Goal: Task Accomplishment & Management: Use online tool/utility

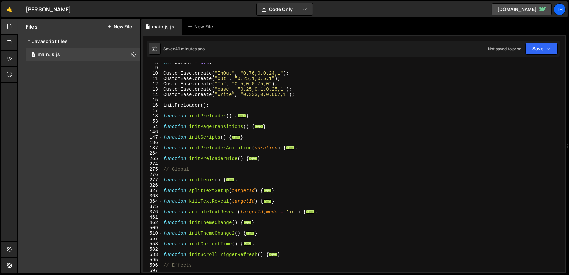
scroll to position [60, 0]
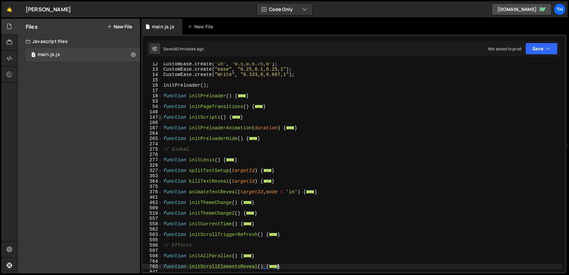
click at [160, 118] on span at bounding box center [160, 117] width 4 height 5
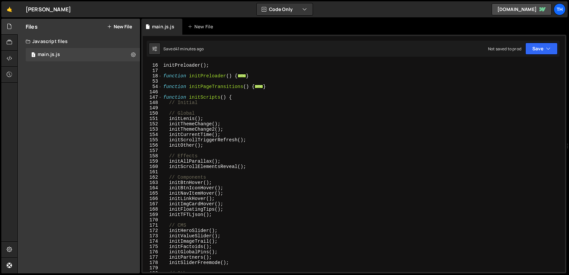
scroll to position [120, 0]
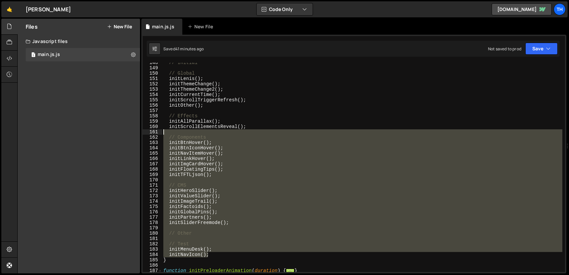
drag, startPoint x: 213, startPoint y: 255, endPoint x: 160, endPoint y: 132, distance: 133.3
click at [160, 132] on div "} 148 149 150 151 152 153 154 155 156 157 158 159 160 161 162 163 164 165 166 1…" at bounding box center [354, 167] width 422 height 209
type textarea "// Components"
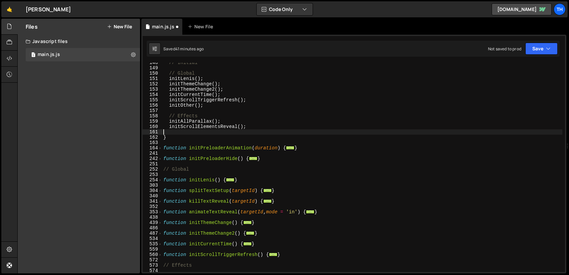
type textarea "initScrollElementsReveal();"
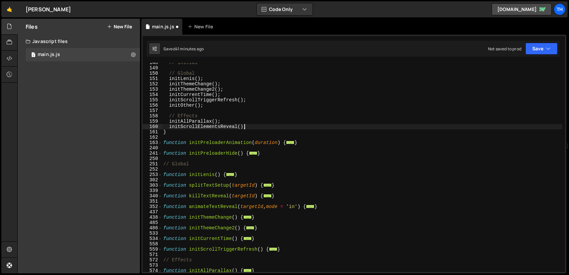
scroll to position [60, 0]
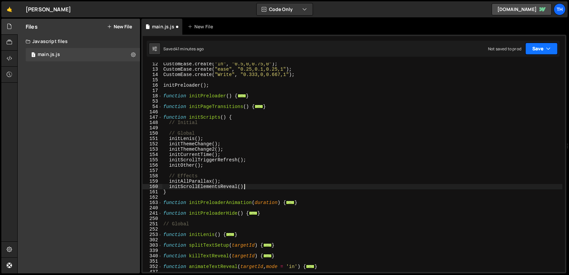
click at [537, 50] on button "Save" at bounding box center [541, 49] width 32 height 12
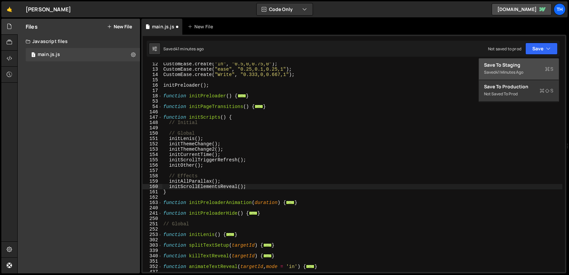
click at [511, 63] on div "Save to Staging S" at bounding box center [518, 65] width 69 height 7
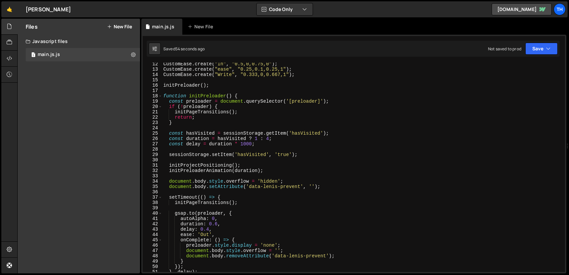
scroll to position [40, 0]
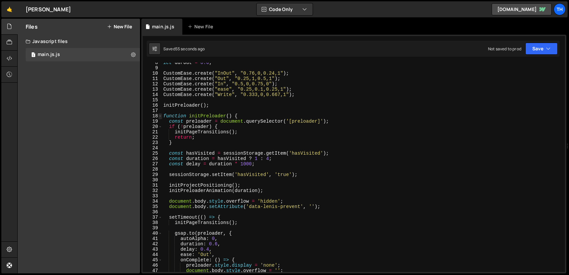
click at [161, 116] on span at bounding box center [160, 115] width 4 height 5
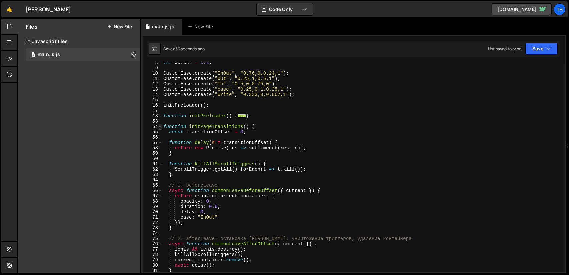
click at [161, 127] on span at bounding box center [160, 126] width 4 height 5
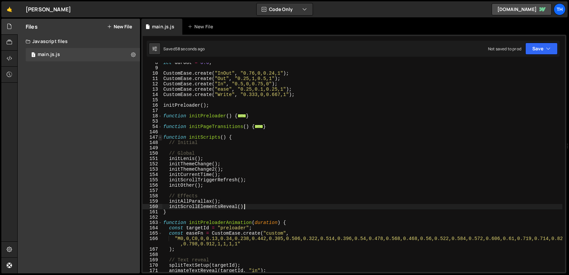
click at [161, 138] on span at bounding box center [160, 137] width 4 height 5
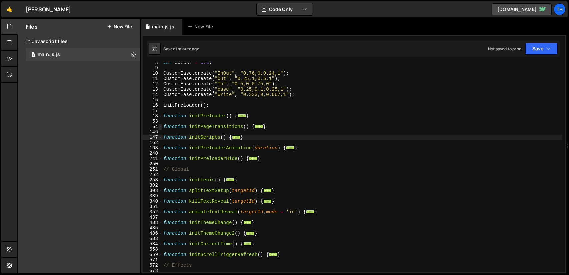
click at [160, 127] on span at bounding box center [160, 126] width 4 height 5
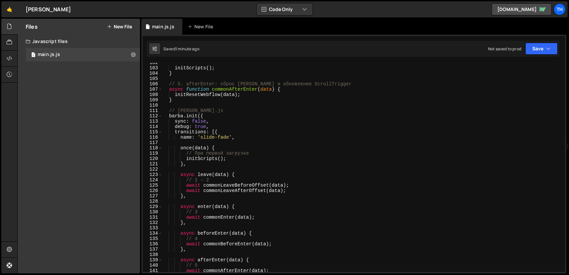
scroll to position [420, 0]
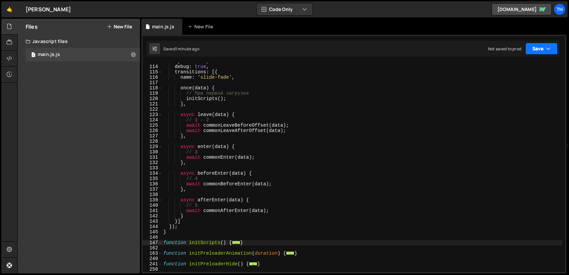
click at [549, 47] on icon "button" at bounding box center [548, 48] width 5 height 7
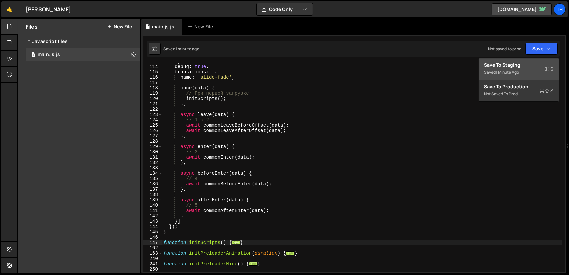
click at [500, 67] on div "Save to Staging S" at bounding box center [518, 65] width 69 height 7
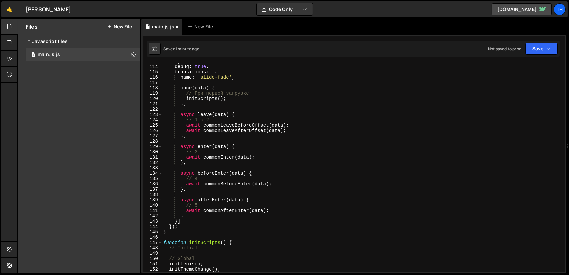
scroll to position [601, 0]
click at [544, 45] on button "Save" at bounding box center [541, 49] width 32 height 12
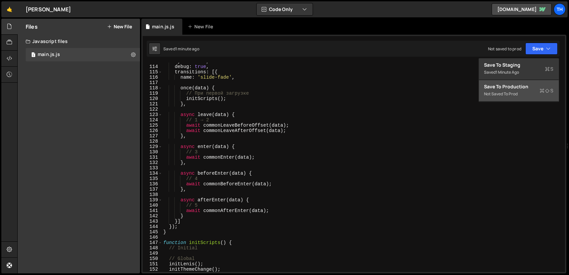
click at [527, 90] on div "Not saved to prod" at bounding box center [518, 94] width 69 height 8
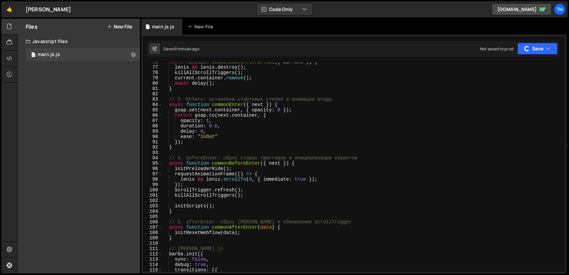
scroll to position [363, 0]
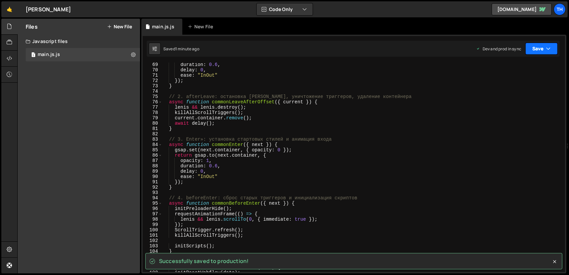
click at [541, 51] on button "Save" at bounding box center [541, 49] width 32 height 12
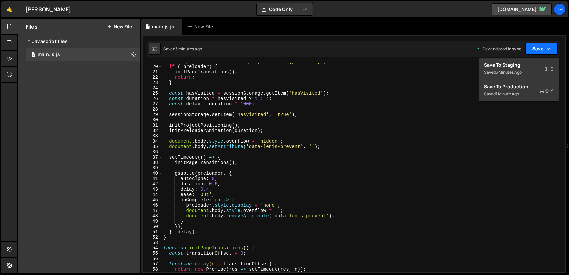
scroll to position [0, 0]
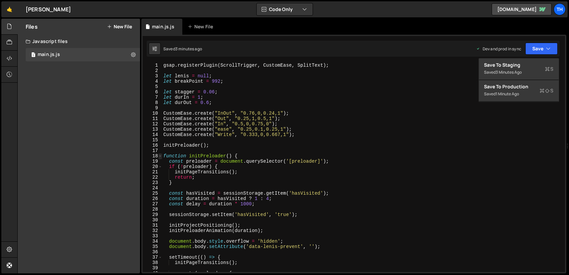
click at [161, 155] on span at bounding box center [160, 155] width 4 height 5
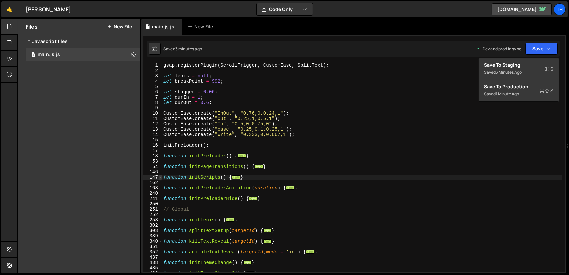
click at [161, 178] on span at bounding box center [160, 177] width 4 height 5
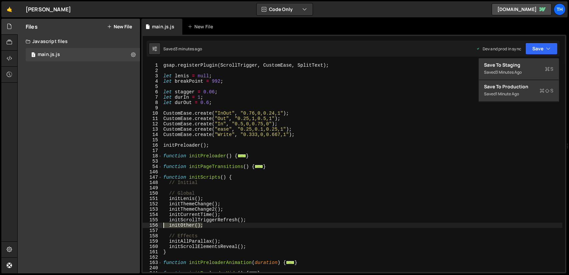
drag, startPoint x: 207, startPoint y: 224, endPoint x: 161, endPoint y: 224, distance: 46.3
click at [161, 224] on div "initScrollElementsReveal(); 1 2 3 4 5 6 7 8 9 10 11 12 13 14 15 16 17 18 53 54 …" at bounding box center [354, 167] width 422 height 209
type textarea "initOther();"
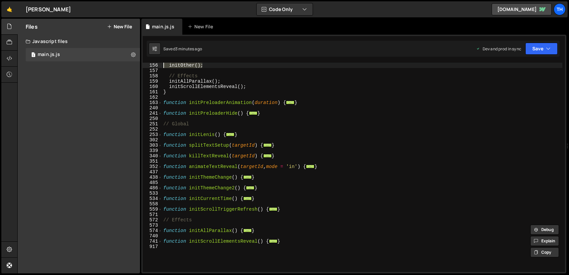
scroll to position [100, 0]
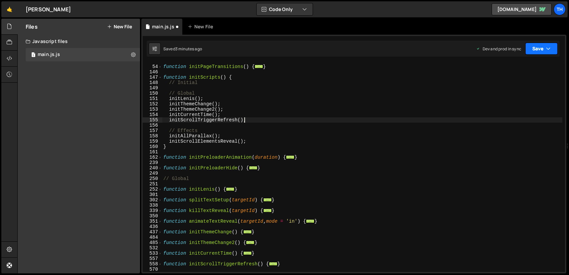
click at [540, 49] on button "Save" at bounding box center [541, 49] width 32 height 12
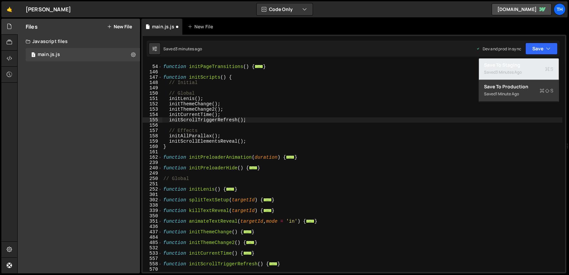
click at [526, 69] on div "Saved 3 minutes ago" at bounding box center [518, 72] width 69 height 8
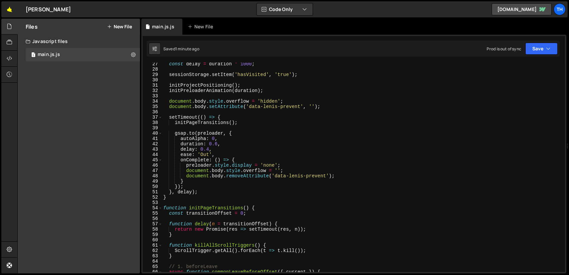
scroll to position [0, 0]
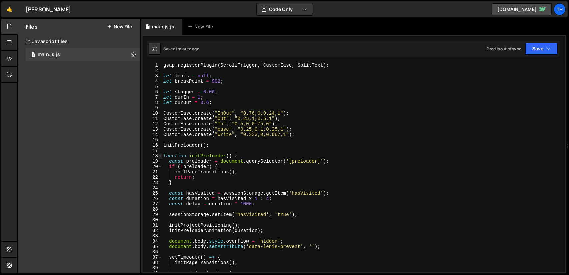
click at [161, 157] on span at bounding box center [160, 155] width 4 height 5
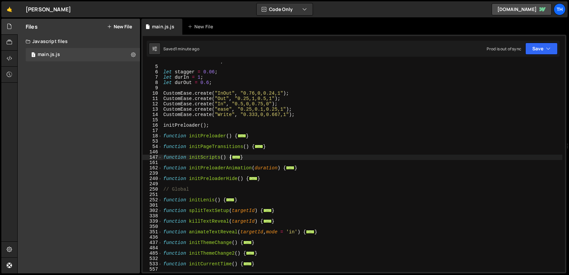
scroll to position [140, 0]
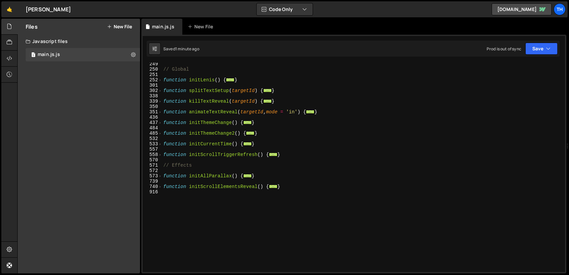
click at [303, 187] on div "// Global function initLenis ( ) { ... } function splitTextSetup ( targetId ) {…" at bounding box center [362, 171] width 400 height 220
type textarea "}"
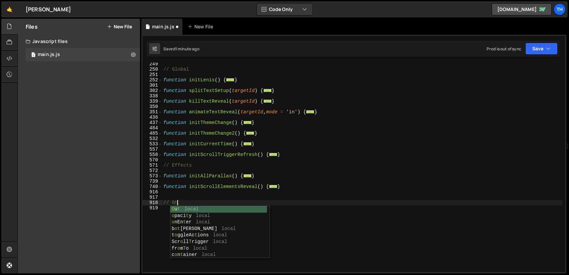
type textarea "// Other"
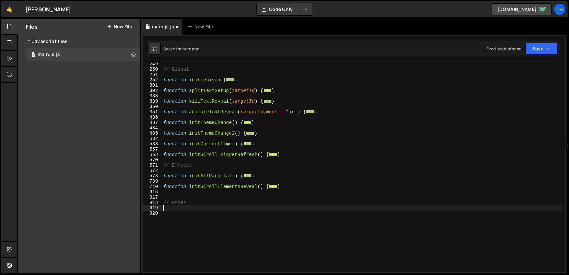
paste textarea "}"
type textarea "}"
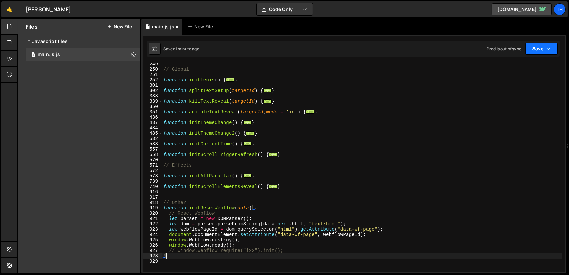
click at [541, 49] on button "Save" at bounding box center [541, 49] width 32 height 12
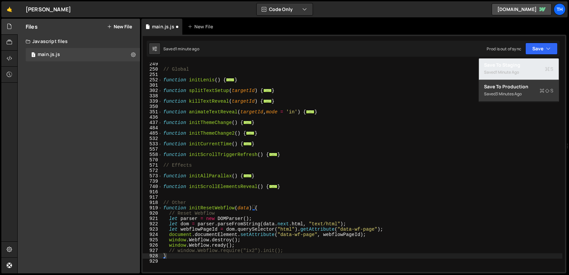
click at [518, 65] on div "Save to Staging S" at bounding box center [518, 65] width 69 height 7
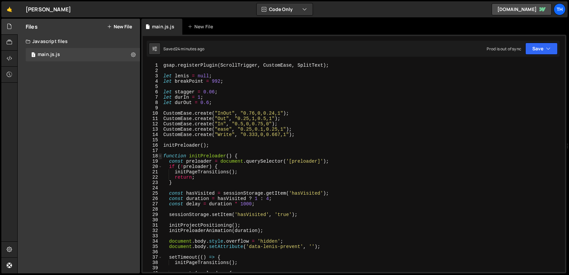
click at [160, 156] on span at bounding box center [160, 155] width 4 height 5
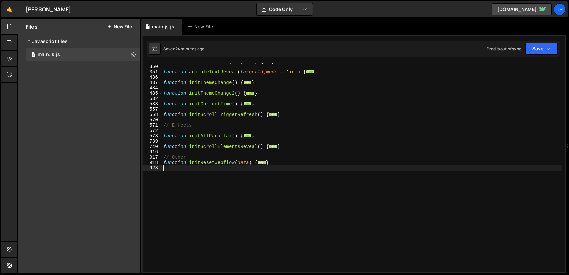
scroll to position [160, 0]
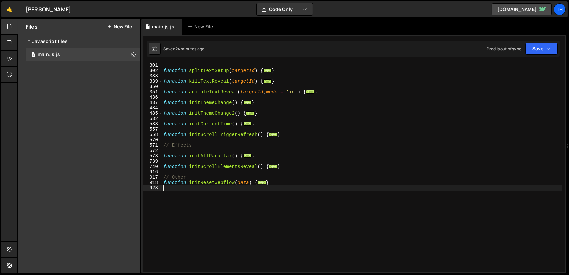
paste textarea "});"
type textarea "});"
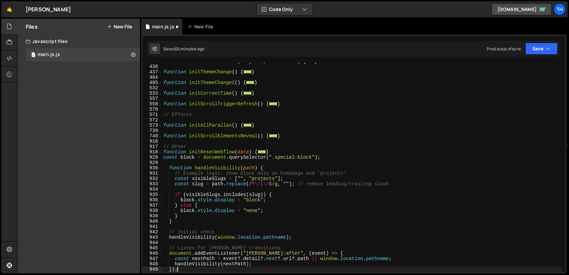
scroll to position [191, 0]
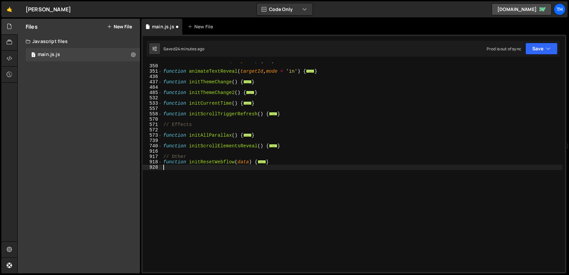
paste textarea "});"
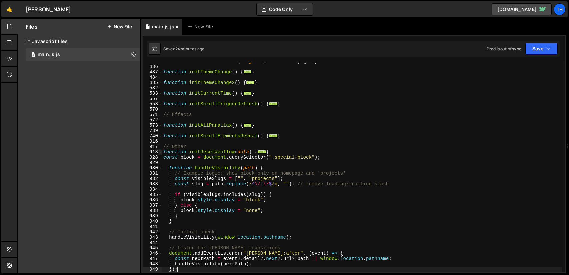
click at [161, 152] on span at bounding box center [160, 151] width 4 height 5
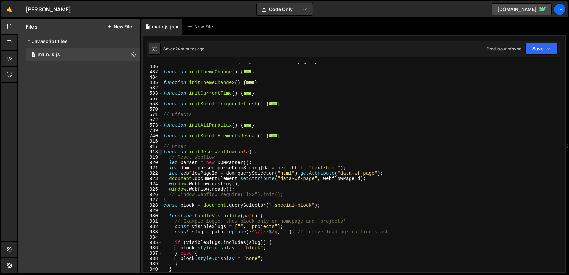
click at [161, 152] on span at bounding box center [160, 151] width 4 height 5
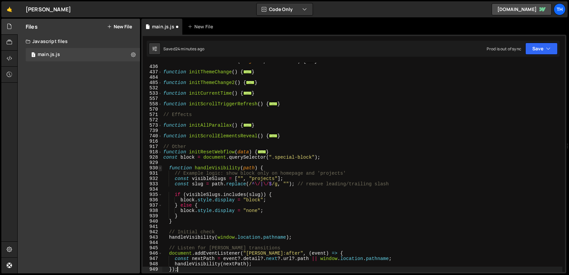
click at [160, 167] on span at bounding box center [160, 167] width 4 height 5
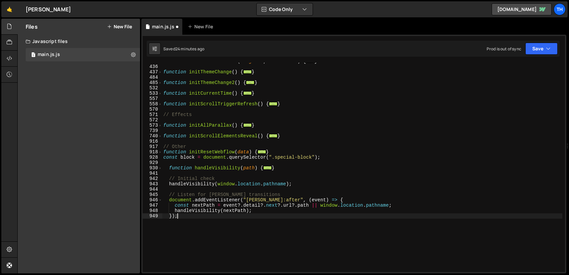
click at [168, 168] on div "function animateTextReveal ( targetId , mode = 'in' ) { ... } function initThem…" at bounding box center [362, 169] width 400 height 220
click at [160, 168] on span at bounding box center [160, 167] width 4 height 5
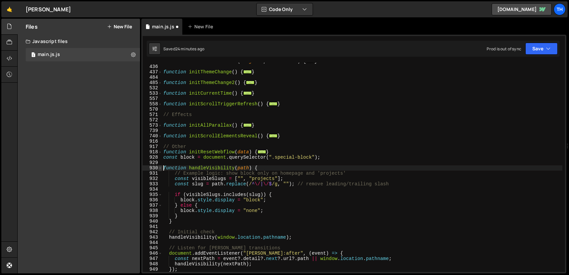
click at [160, 168] on span at bounding box center [160, 167] width 4 height 5
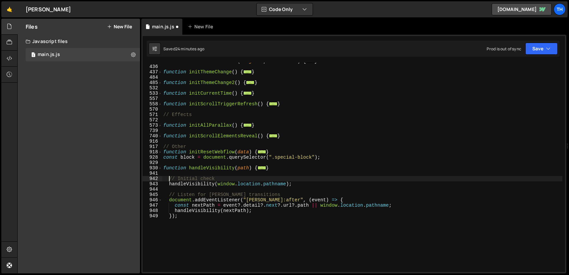
click at [168, 180] on div "function animateTextReveal ( targetId , mode = 'in' ) { ... } function initThem…" at bounding box center [362, 169] width 400 height 220
type textarea "function handleVisibility(path) {"
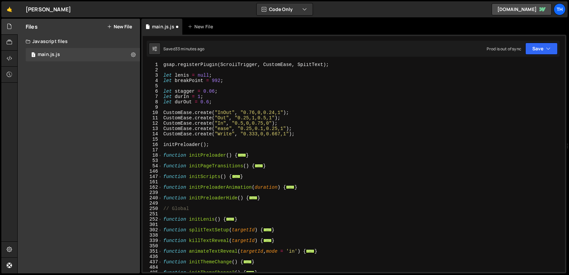
scroll to position [1, 0]
click at [160, 176] on span at bounding box center [160, 176] width 4 height 5
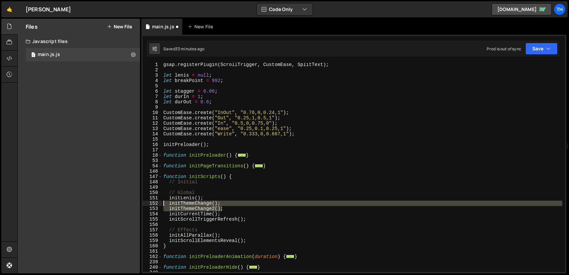
drag, startPoint x: 221, startPoint y: 208, endPoint x: 160, endPoint y: 204, distance: 61.4
click at [160, 204] on div "1 2 3 4 5 6 7 8 9 10 11 12 13 14 15 16 17 18 53 54 146 147 148 149 150 151 152 …" at bounding box center [354, 167] width 422 height 209
type textarea "initThemeChange(); initThemeChange2();"
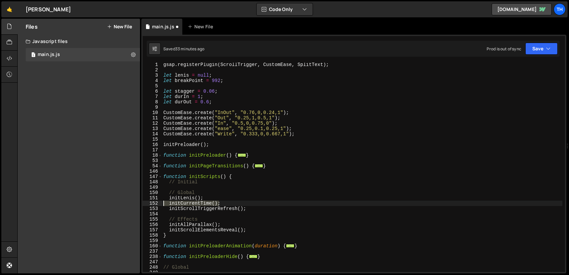
drag, startPoint x: 224, startPoint y: 203, endPoint x: 152, endPoint y: 204, distance: 72.3
click at [152, 204] on div "initLenis(); 1 2 3 4 5 6 7 8 9 10 11 12 13 14 15 16 17 18 53 54 146 147 148 149…" at bounding box center [354, 167] width 422 height 209
type textarea "initCurrentTime();"
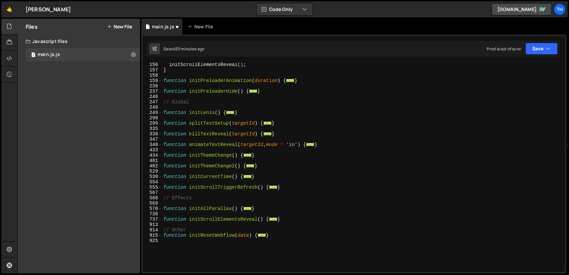
scroll to position [181, 0]
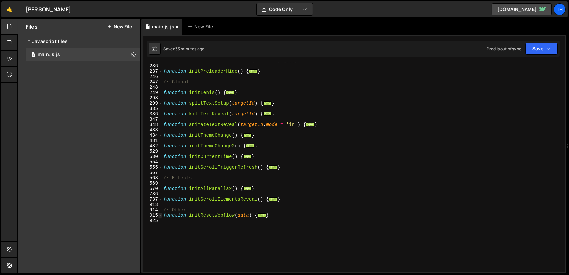
click at [160, 215] on span at bounding box center [160, 215] width 4 height 5
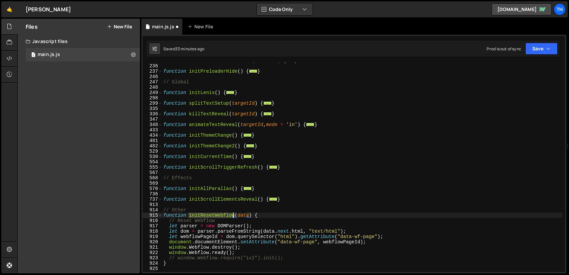
drag, startPoint x: 189, startPoint y: 214, endPoint x: 233, endPoint y: 213, distance: 44.3
click at [233, 213] on div "function initPreloaderAnimation ( duration ) { ... } function initPreloaderHide…" at bounding box center [362, 168] width 400 height 220
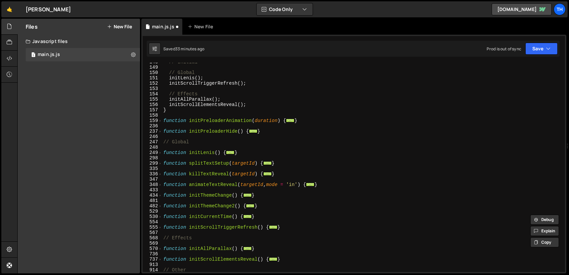
scroll to position [81, 0]
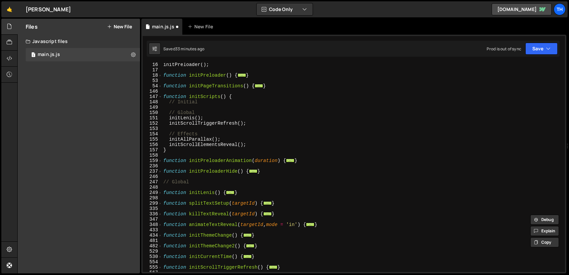
click at [251, 124] on div "initPreloader ( ) ; function initPreloader ( ) { ... } function initPageTransit…" at bounding box center [362, 172] width 400 height 220
type textarea "initScrollTriggerRefresh();"
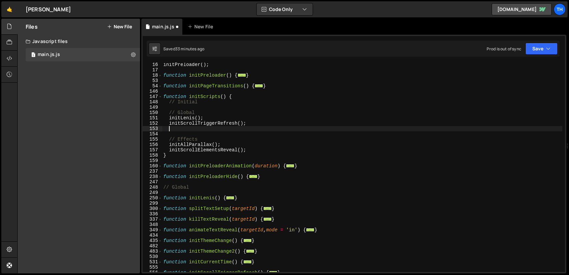
paste textarea "initResetWebflow"
type textarea "initResetWebflow();"
click at [536, 50] on button "Save" at bounding box center [541, 49] width 32 height 12
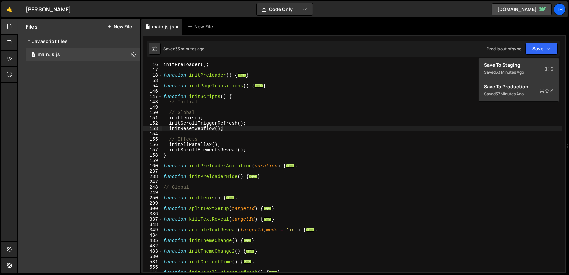
click at [222, 126] on div "initPreloader ( ) ; function initPreloader ( ) { ... } function initPageTransit…" at bounding box center [362, 172] width 400 height 220
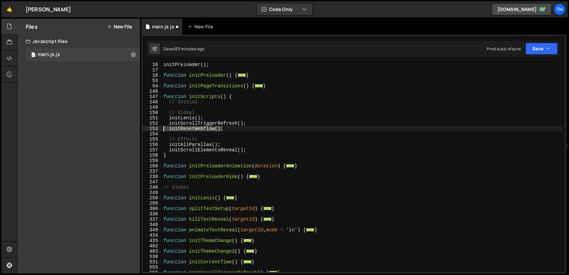
drag, startPoint x: 228, startPoint y: 128, endPoint x: 156, endPoint y: 127, distance: 71.7
click at [156, 127] on div "initResetWebflow(); 16 17 18 53 54 146 147 148 149 150 151 152 153 154 155 156 …" at bounding box center [354, 167] width 422 height 209
type textarea "initScrollTriggerRefresh();"
paste textarea "initResetWebflow"
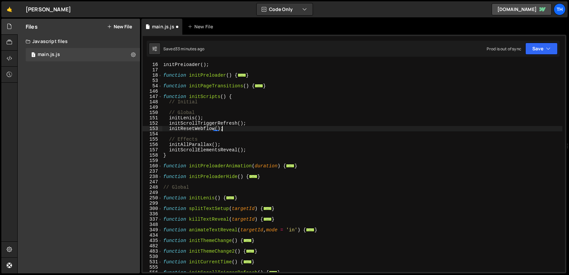
scroll to position [0, 4]
type textarea "initResetWebflow();"
click at [553, 47] on button "Save" at bounding box center [541, 49] width 32 height 12
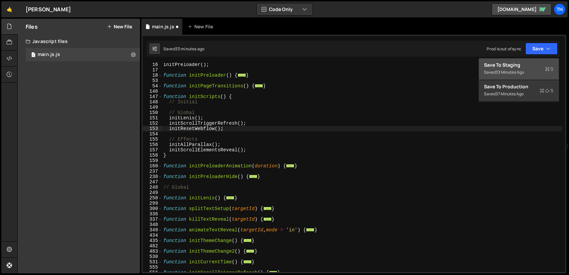
click at [493, 63] on div "Save to Staging S" at bounding box center [518, 65] width 69 height 7
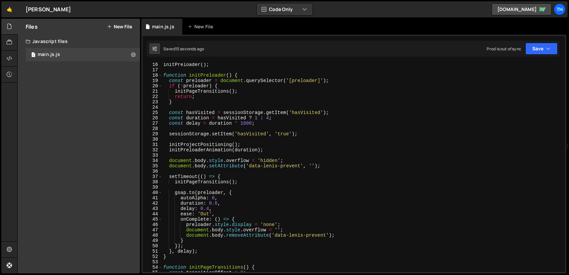
scroll to position [1, 0]
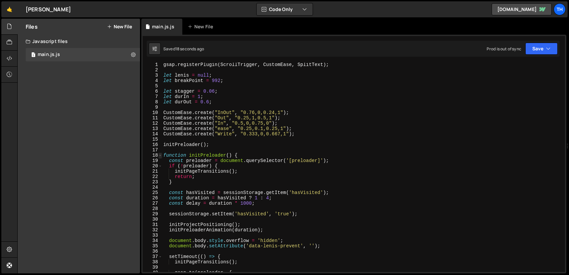
click at [161, 155] on span at bounding box center [160, 155] width 4 height 5
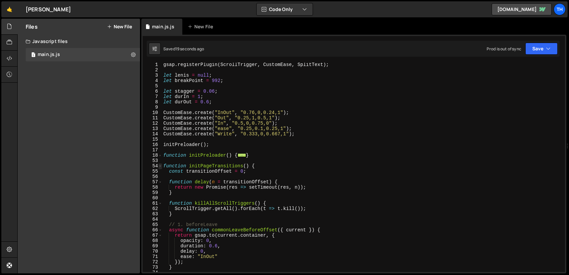
click at [161, 165] on span at bounding box center [160, 165] width 4 height 5
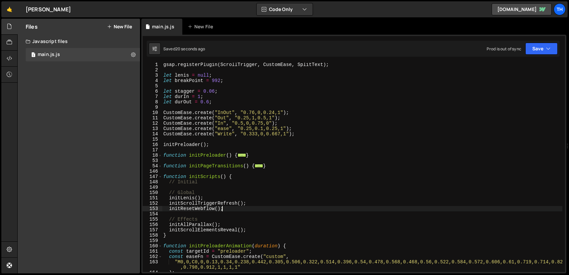
scroll to position [21, 0]
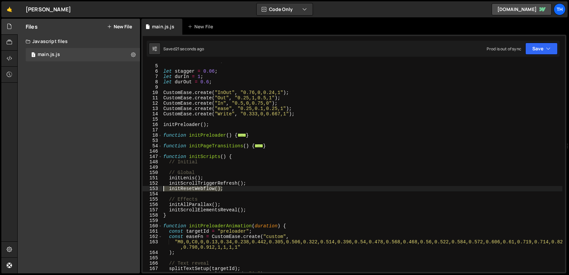
drag, startPoint x: 225, startPoint y: 191, endPoint x: 157, endPoint y: 190, distance: 68.7
click at [157, 190] on div "initResetWebflow(); 4 5 6 7 8 9 10 11 12 13 14 15 16 17 18 53 54 146 147 148 14…" at bounding box center [354, 167] width 422 height 209
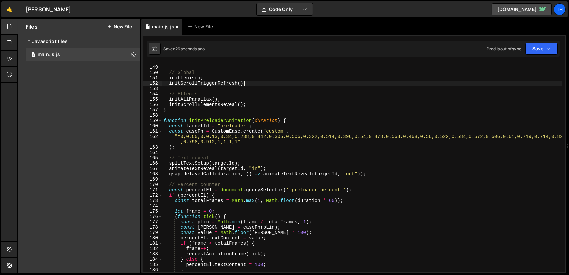
scroll to position [0, 0]
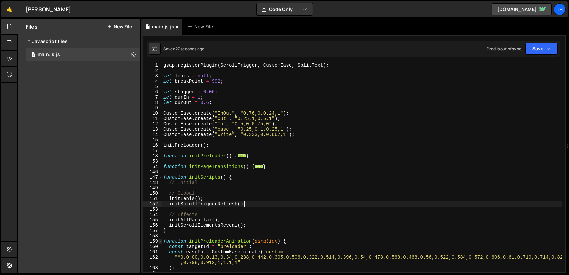
click at [161, 242] on span at bounding box center [160, 241] width 4 height 5
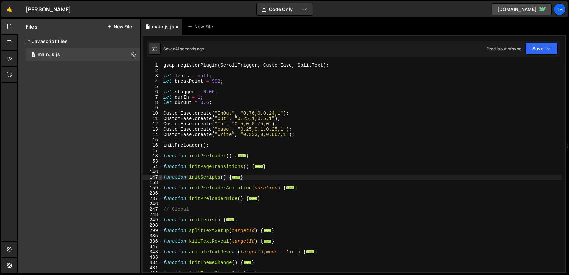
click at [161, 178] on span at bounding box center [160, 177] width 4 height 5
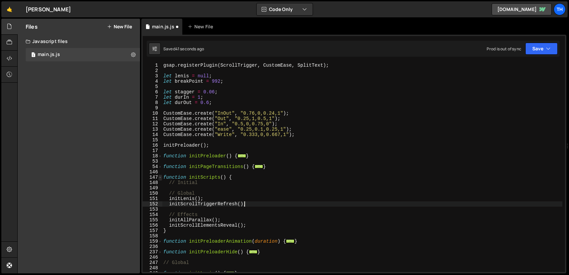
click at [161, 178] on span at bounding box center [160, 177] width 4 height 5
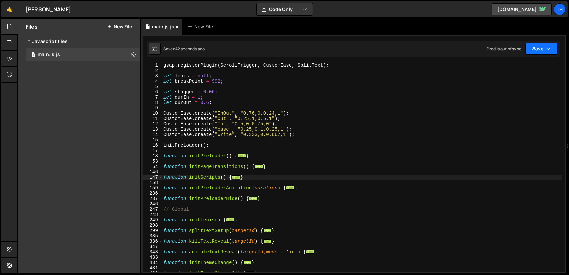
click at [542, 53] on button "Save" at bounding box center [541, 49] width 32 height 12
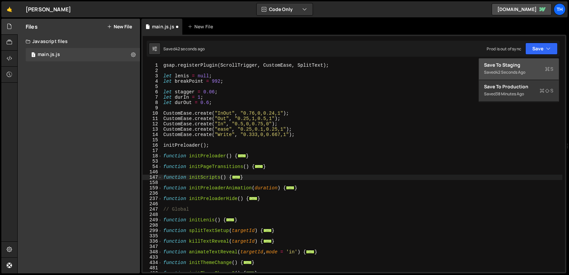
click at [506, 72] on div "42 seconds ago" at bounding box center [511, 72] width 30 height 6
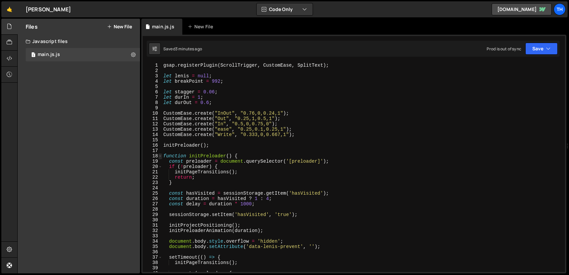
click at [160, 155] on span at bounding box center [160, 155] width 4 height 5
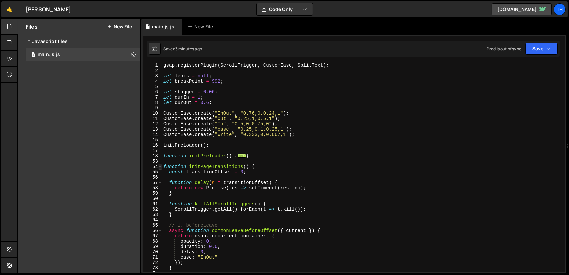
click at [161, 167] on span at bounding box center [160, 166] width 4 height 5
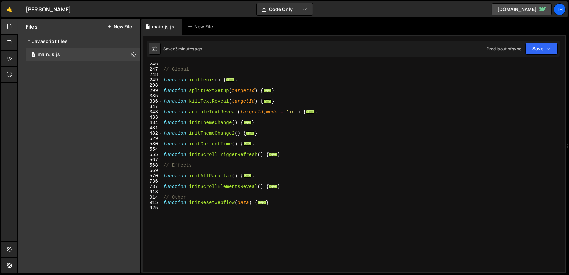
scroll to position [140, 0]
click at [161, 204] on span at bounding box center [160, 202] width 4 height 5
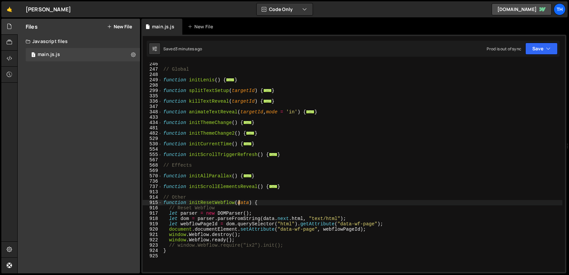
click at [239, 203] on div "// Global function initLenis ( ) { ... } function splitTextSetup ( targetId ) {…" at bounding box center [362, 171] width 400 height 220
click at [241, 203] on div "// Global function initLenis ( ) { ... } function splitTextSetup ( targetId ) {…" at bounding box center [362, 167] width 400 height 209
click at [241, 203] on div "// Global function initLenis ( ) { ... } function splitTextSetup ( targetId ) {…" at bounding box center [362, 171] width 400 height 220
click at [254, 214] on div "// Global function initLenis ( ) { ... } function splitTextSetup ( targetId ) {…" at bounding box center [362, 171] width 400 height 220
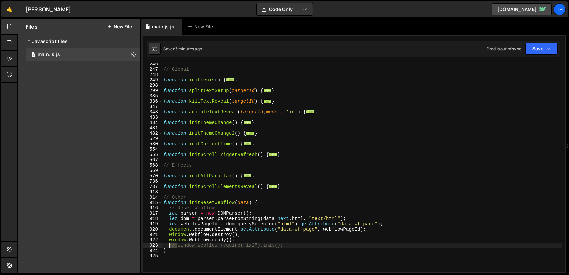
drag, startPoint x: 176, startPoint y: 245, endPoint x: 169, endPoint y: 245, distance: 7.7
click at [169, 245] on div "// Global function initLenis ( ) { ... } function splitTextSetup ( targetId ) {…" at bounding box center [362, 171] width 400 height 220
click at [243, 245] on div "// Global function initLenis ( ) { ... } function splitTextSetup ( targetId ) {…" at bounding box center [362, 171] width 400 height 220
type textarea "window.Webflow.require("ix3").init();"
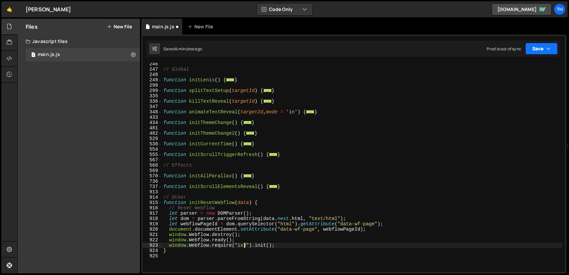
click at [539, 54] on button "Save" at bounding box center [541, 49] width 32 height 12
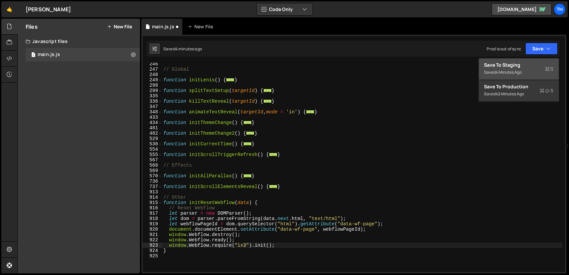
click at [512, 69] on div "Saved 4 minutes ago" at bounding box center [518, 72] width 69 height 8
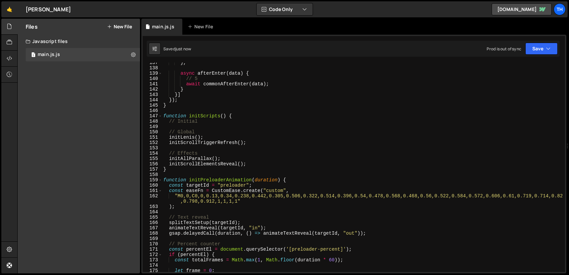
scroll to position [568, 0]
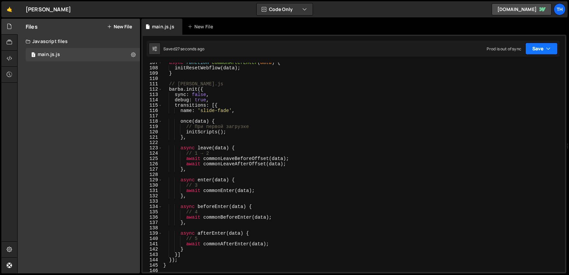
click at [536, 53] on button "Save" at bounding box center [541, 49] width 32 height 12
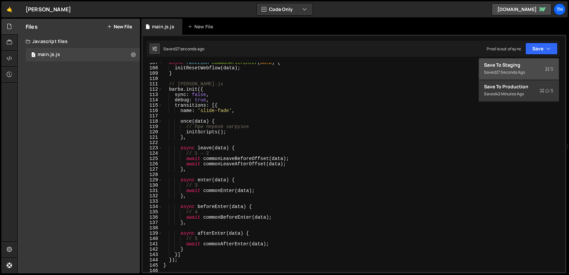
click at [516, 68] on div "Saved 27 seconds ago" at bounding box center [518, 72] width 69 height 8
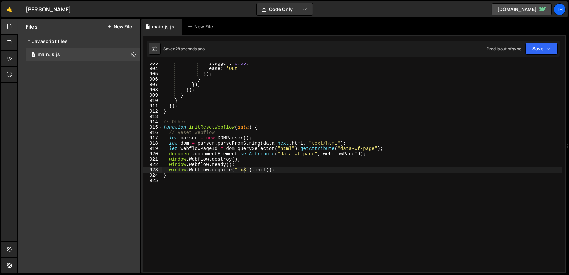
scroll to position [0, 0]
click at [182, 181] on div "stagger : 0.05 , ease : 'Out' }) ; } }) ; }) ; } } }) ; } // Other function ini…" at bounding box center [362, 171] width 400 height 220
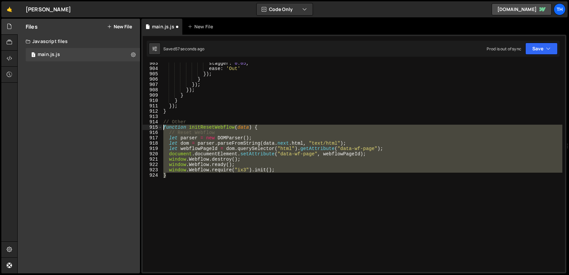
drag, startPoint x: 174, startPoint y: 175, endPoint x: 158, endPoint y: 127, distance: 51.0
click at [158, 127] on div "} 903 904 905 906 907 908 909 910 911 912 913 914 915 916 917 918 919 920 921 9…" at bounding box center [354, 167] width 422 height 209
click at [199, 169] on div "stagger : 0.05 , ease : 'Out' }) ; } }) ; }) ; } } }) ; } // Other function ini…" at bounding box center [362, 167] width 400 height 209
drag, startPoint x: 177, startPoint y: 175, endPoint x: 159, endPoint y: 127, distance: 51.3
click at [159, 127] on div "window.Webflow.require("ix3").init(); 903 904 905 906 907 908 909 910 911 912 9…" at bounding box center [354, 167] width 422 height 209
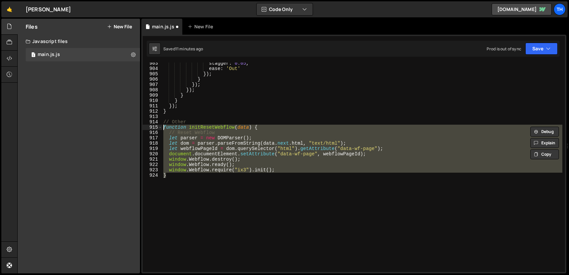
click at [247, 172] on div "stagger : 0.05 , ease : 'Out' }) ; } }) ; }) ; } } }) ; } // Other function ini…" at bounding box center [362, 167] width 400 height 209
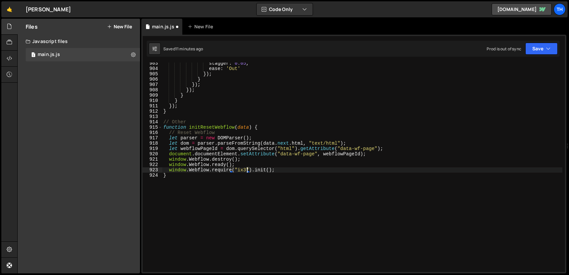
click at [244, 167] on div "stagger : 0.05 , ease : 'Out' }) ; } }) ; }) ; } } }) ; } // Other function ini…" at bounding box center [362, 171] width 400 height 220
click at [244, 171] on div "stagger : 0.05 , ease : 'Out' }) ; } }) ; }) ; } } }) ; } // Other function ini…" at bounding box center [362, 171] width 400 height 220
click at [536, 50] on button "Save" at bounding box center [541, 49] width 32 height 12
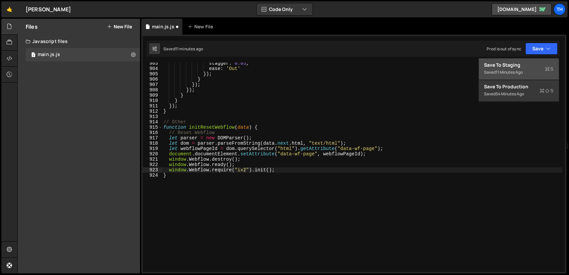
click at [515, 64] on div "Save to Staging S" at bounding box center [518, 65] width 69 height 7
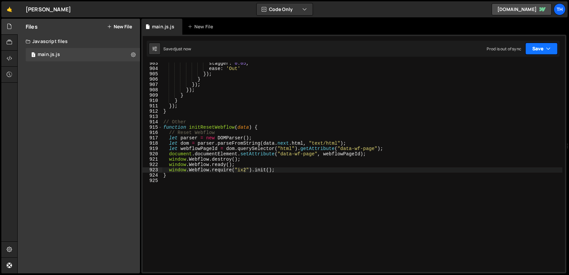
click at [535, 50] on button "Save" at bounding box center [541, 49] width 32 height 12
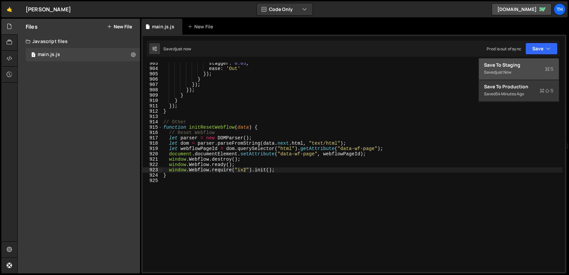
click at [497, 67] on div "Save to Staging S" at bounding box center [518, 65] width 69 height 7
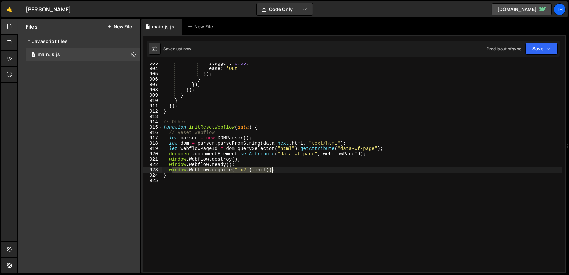
drag, startPoint x: 173, startPoint y: 170, endPoint x: 281, endPoint y: 170, distance: 108.0
click at [281, 170] on div "stagger : 0.05 , ease : 'Out' }) ; } }) ; }) ; } } }) ; } // Other function ini…" at bounding box center [362, 171] width 400 height 220
click at [279, 170] on div "stagger : 0.05 , ease : 'Out' }) ; } }) ; }) ; } } }) ; } // Other function ini…" at bounding box center [362, 167] width 400 height 209
click at [170, 170] on div "stagger : 0.05 , ease : 'Out' }) ; } }) ; }) ; } } }) ; } // Other function ini…" at bounding box center [362, 171] width 400 height 220
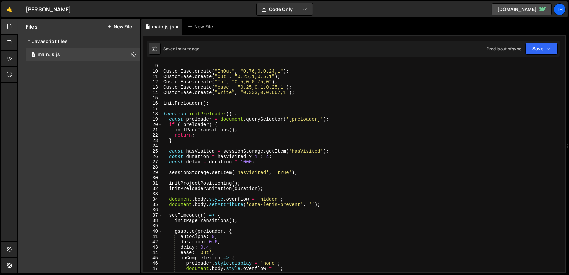
scroll to position [0, 0]
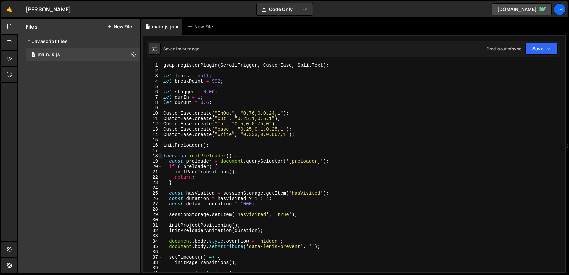
click at [161, 157] on span at bounding box center [160, 155] width 4 height 5
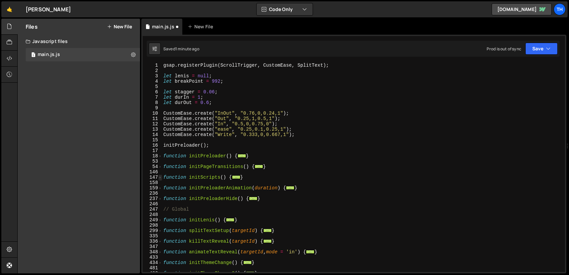
click at [160, 176] on span at bounding box center [160, 177] width 4 height 5
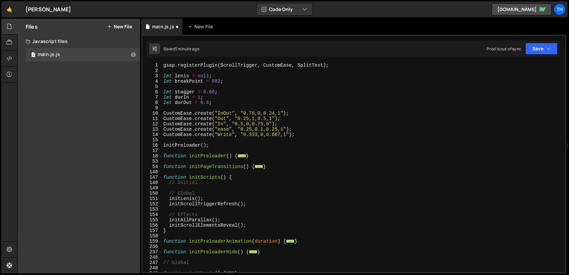
scroll to position [20, 0]
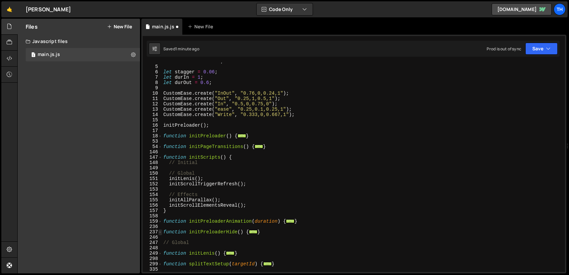
click at [161, 232] on span at bounding box center [160, 231] width 4 height 5
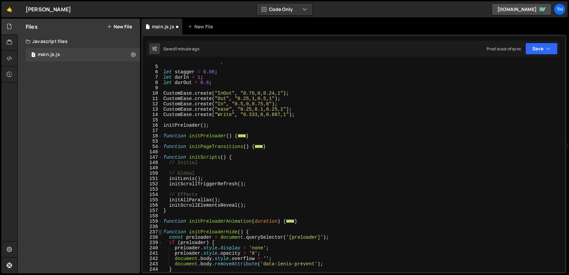
click at [161, 232] on span at bounding box center [160, 231] width 4 height 5
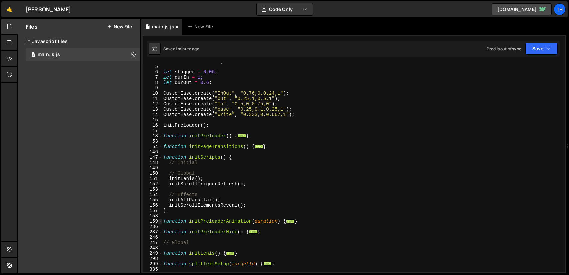
click at [160, 221] on span at bounding box center [160, 221] width 4 height 5
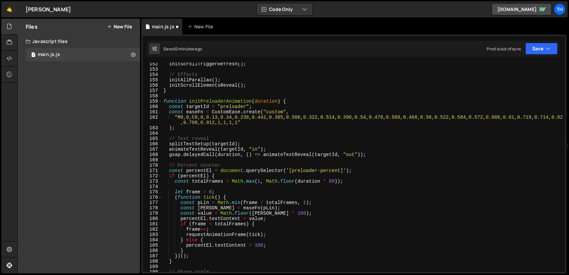
scroll to position [80, 0]
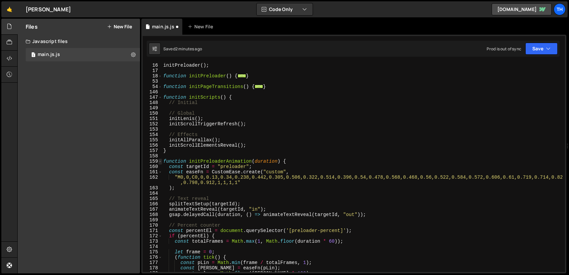
click at [161, 162] on span at bounding box center [160, 161] width 4 height 5
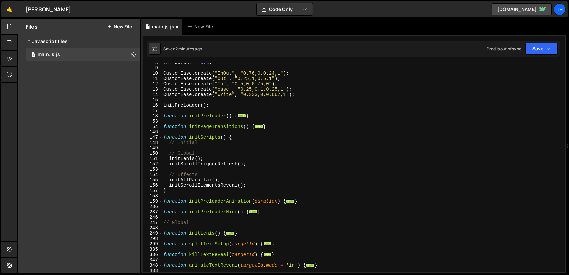
scroll to position [40, 0]
click at [162, 127] on span at bounding box center [160, 126] width 4 height 5
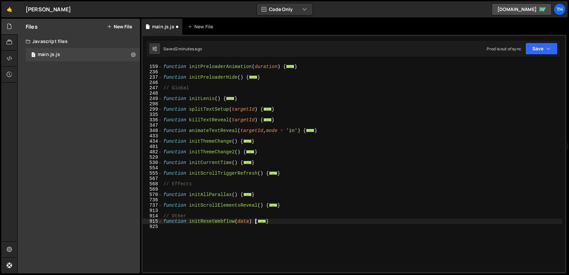
scroll to position [719, 0]
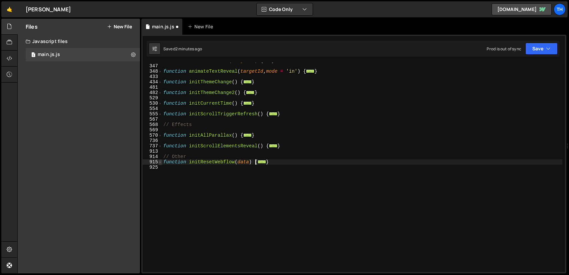
click at [161, 162] on span at bounding box center [160, 161] width 4 height 5
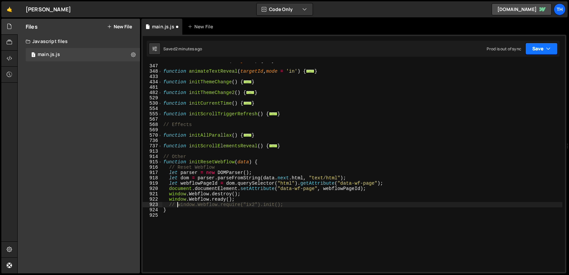
click at [538, 48] on button "Save" at bounding box center [541, 49] width 32 height 12
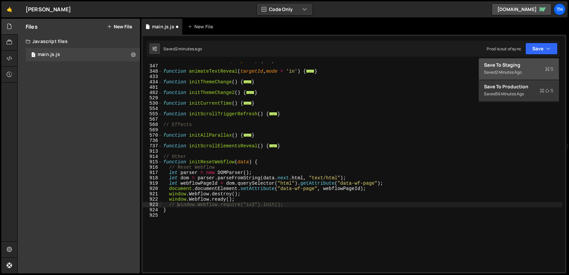
click at [513, 62] on div "Save to Staging S" at bounding box center [518, 65] width 69 height 7
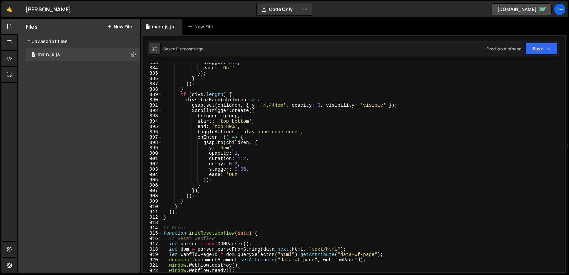
scroll to position [4729, 0]
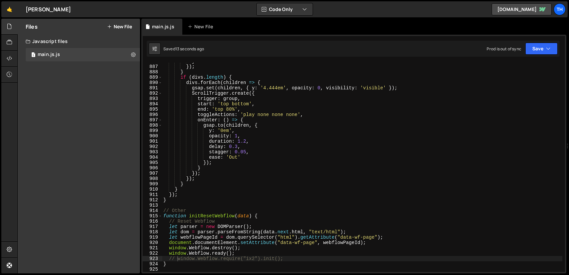
click at [177, 260] on div "} }) ; } if ( divs . length ) { divs . forEach ( children => { gsap . set ( chi…" at bounding box center [362, 169] width 400 height 220
click at [540, 54] on button "Save" at bounding box center [541, 49] width 32 height 12
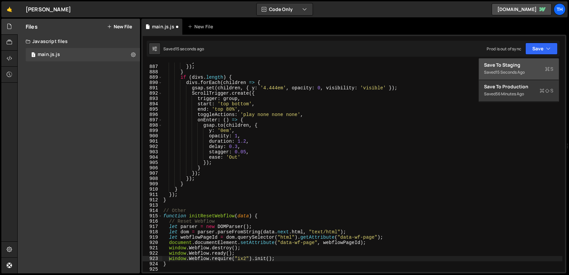
click at [517, 63] on div "Save to Staging S" at bounding box center [518, 65] width 69 height 7
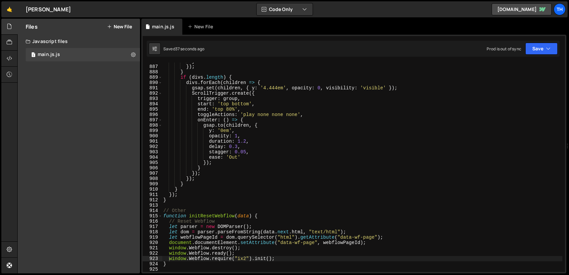
scroll to position [0, 0]
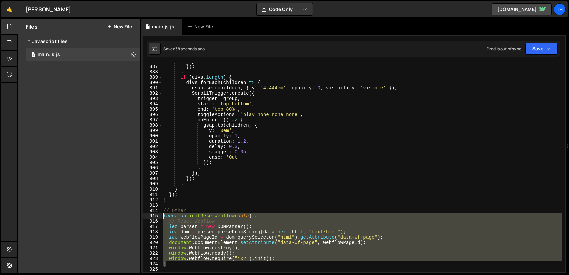
drag, startPoint x: 173, startPoint y: 262, endPoint x: 152, endPoint y: 217, distance: 49.9
click at [152, 217] on div "} 886 887 888 889 890 891 892 893 894 895 896 897 898 899 900 901 902 903 904 9…" at bounding box center [354, 167] width 422 height 209
click at [161, 217] on span at bounding box center [160, 215] width 4 height 5
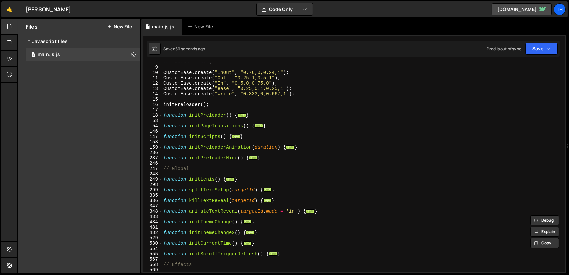
scroll to position [41, 0]
click at [161, 127] on span at bounding box center [160, 125] width 4 height 5
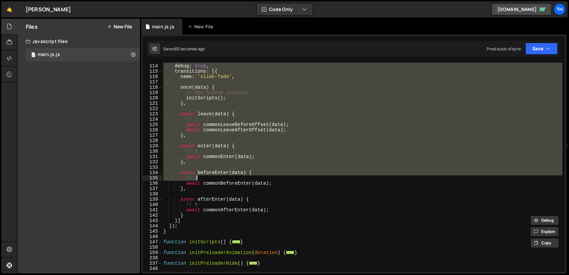
scroll to position [441, 0]
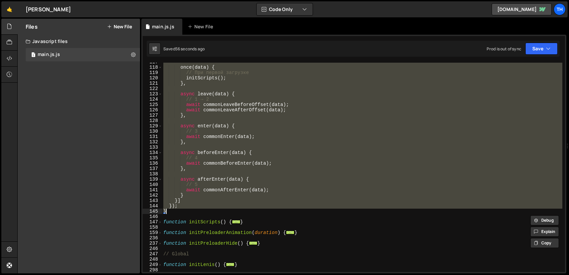
drag, startPoint x: 164, startPoint y: 125, endPoint x: 225, endPoint y: 212, distance: 106.5
click at [225, 212] on div "once ( data ) { // При первой загрузке initScripts ( ) ; } , async leave ( data…" at bounding box center [362, 169] width 400 height 220
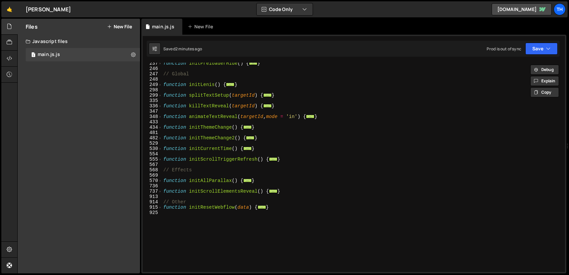
scroll to position [666, 0]
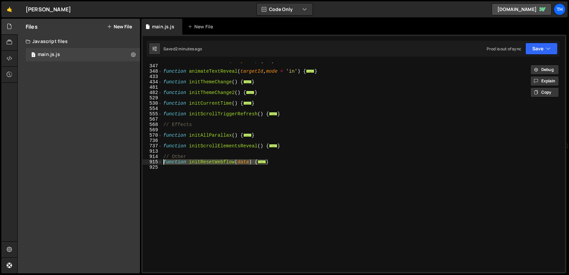
drag, startPoint x: 269, startPoint y: 161, endPoint x: 163, endPoint y: 161, distance: 106.3
click at [163, 161] on div "function killTextReveal ( targetId ) { ... } function animateTextReveal ( targe…" at bounding box center [362, 168] width 400 height 220
type textarea "function initResetWebflow(data) { // Reset Webflow"
paste textarea
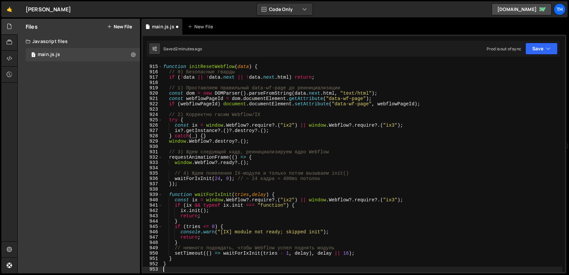
scroll to position [721, 0]
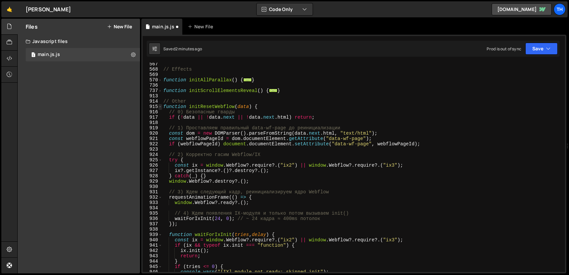
click at [161, 107] on span at bounding box center [160, 106] width 4 height 5
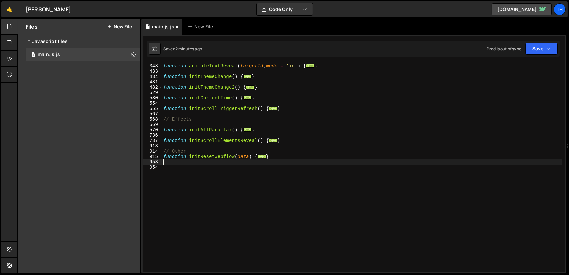
scroll to position [671, 0]
click at [160, 155] on span at bounding box center [160, 156] width 4 height 5
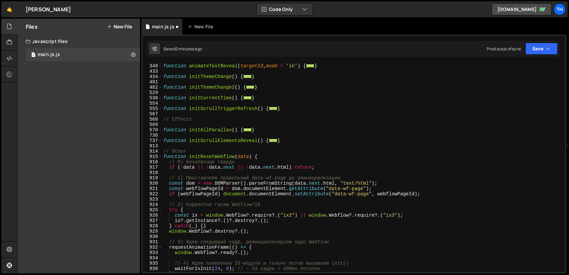
scroll to position [771, 0]
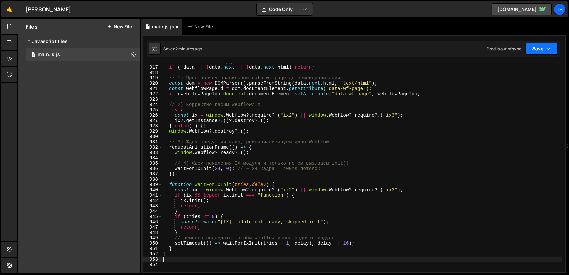
click at [539, 49] on button "Save" at bounding box center [541, 49] width 32 height 12
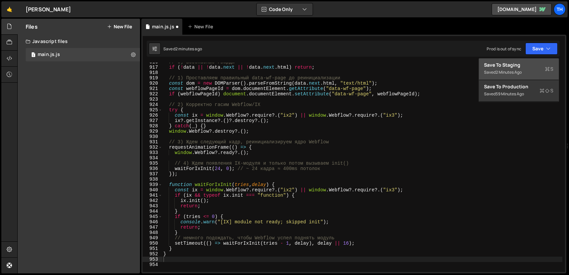
click at [520, 61] on button "Save to Staging S Saved 2 minutes ago" at bounding box center [519, 69] width 80 height 22
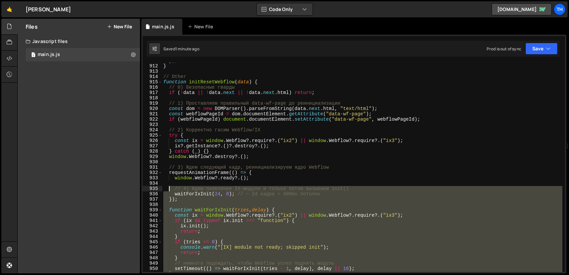
scroll to position [4843, 0]
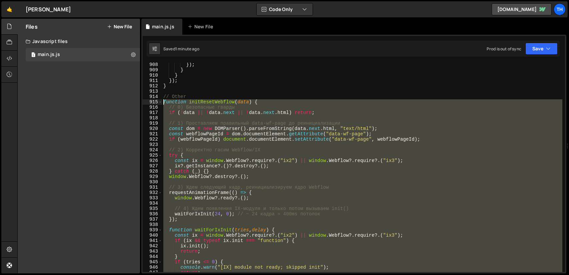
drag, startPoint x: 175, startPoint y: 202, endPoint x: 153, endPoint y: 103, distance: 101.8
click at [153, 103] on div "908 909 910 911 912 913 914 915 916 917 918 919 920 921 922 923 924 925 926 927…" at bounding box center [354, 167] width 422 height 209
type textarea "function initResetWebflow(data) { // 0) Безопасные гварды"
paste textarea
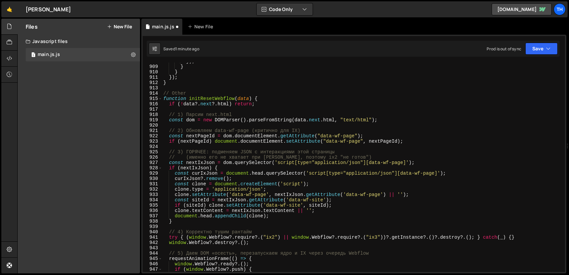
scroll to position [4846, 0]
click at [537, 50] on button "Save" at bounding box center [541, 49] width 32 height 12
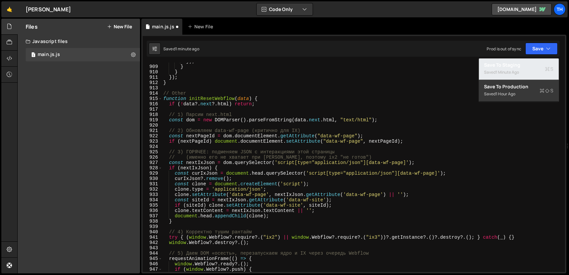
click at [501, 70] on div "1 minute ago" at bounding box center [507, 72] width 23 height 6
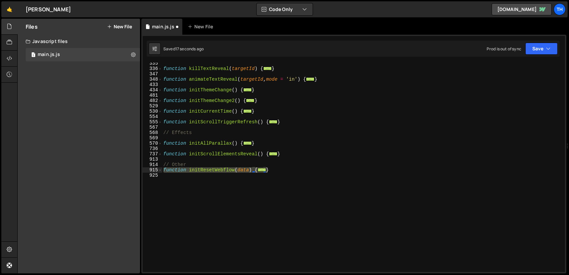
scroll to position [4831, 0]
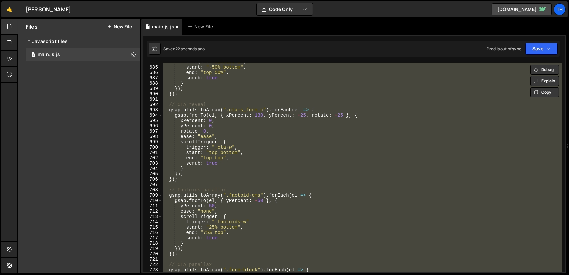
click at [296, 154] on div "trigger : ".invest-w" , start : "-50% bottom" , end : "top 50%" , scrub : true …" at bounding box center [362, 167] width 400 height 209
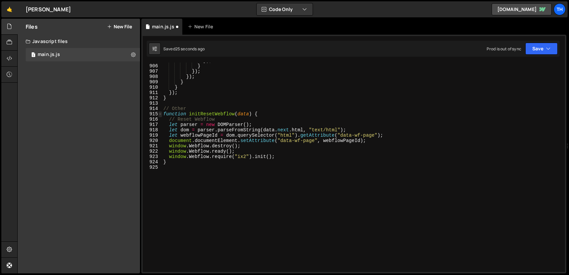
click at [161, 115] on span at bounding box center [160, 113] width 4 height 5
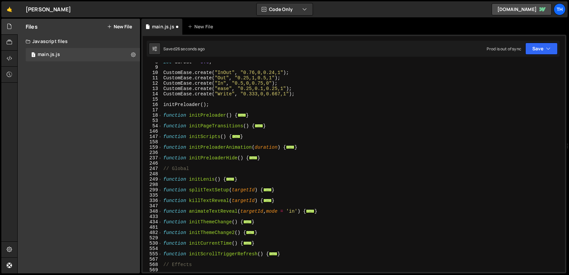
scroll to position [1, 0]
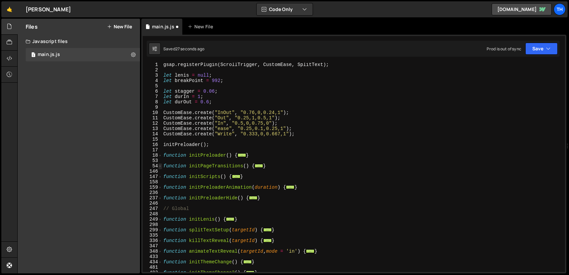
click at [160, 166] on span at bounding box center [160, 165] width 4 height 5
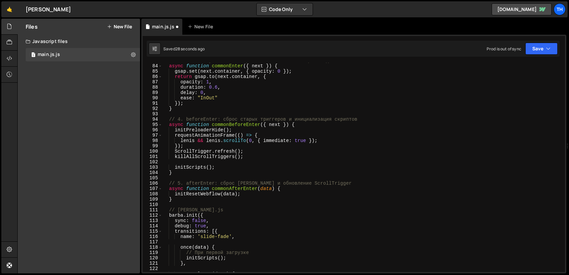
scroll to position [261, 0]
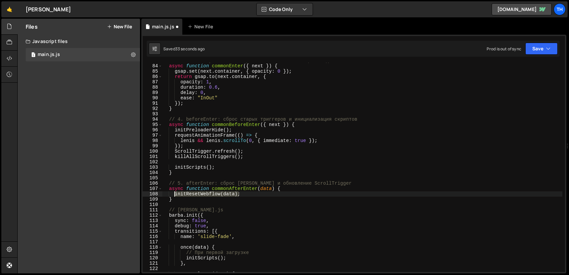
drag, startPoint x: 242, startPoint y: 193, endPoint x: 174, endPoint y: 193, distance: 68.0
click at [174, 193] on div "// 3. Enter»: установка стартовых стилей и анимация входа async function common…" at bounding box center [362, 168] width 400 height 220
type textarea "initResetWebflow(data);"
click at [245, 194] on div "// 3. Enter»: установка стартовых стилей и анимация входа async function common…" at bounding box center [362, 167] width 400 height 209
drag, startPoint x: 244, startPoint y: 193, endPoint x: 176, endPoint y: 193, distance: 68.3
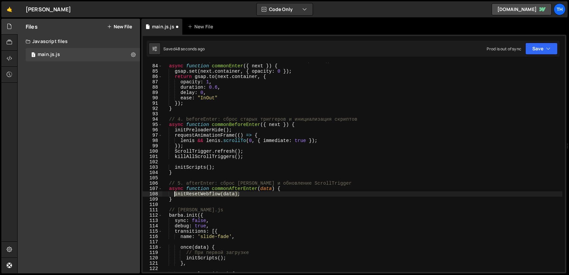
click at [174, 193] on div "// 3. Enter»: установка стартовых стилей и анимация входа async function common…" at bounding box center [362, 168] width 400 height 220
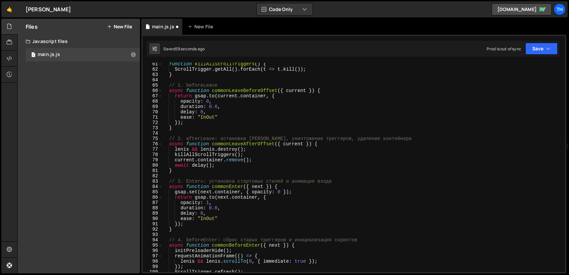
scroll to position [40, 0]
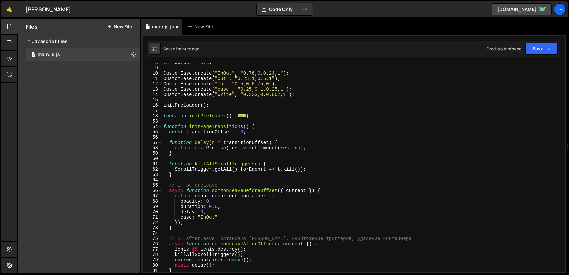
click at [162, 126] on div "54" at bounding box center [153, 126] width 20 height 5
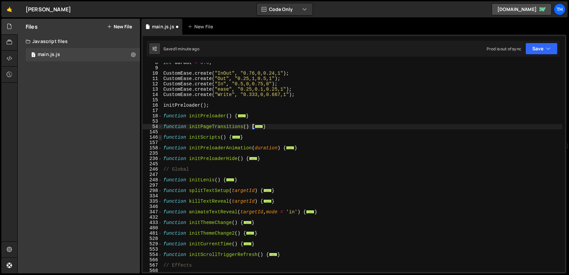
click at [161, 138] on span at bounding box center [160, 137] width 4 height 5
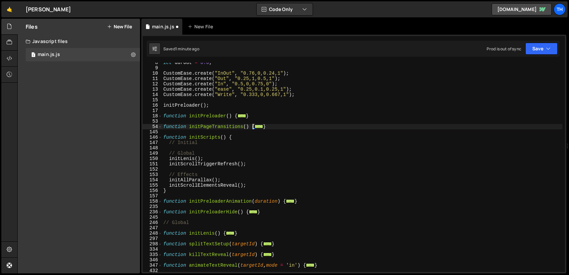
click at [254, 163] on div "let durOut = 0.6 ; CustomEase . create ( "InOut" , "0.76,0,0.24,1" ) ; CustomEa…" at bounding box center [362, 170] width 400 height 220
click at [212, 143] on div "let durOut = 0.6 ; CustomEase . create ( "InOut" , "0.76,0,0.24,1" ) ; CustomEa…" at bounding box center [362, 170] width 400 height 220
type textarea "// Initial"
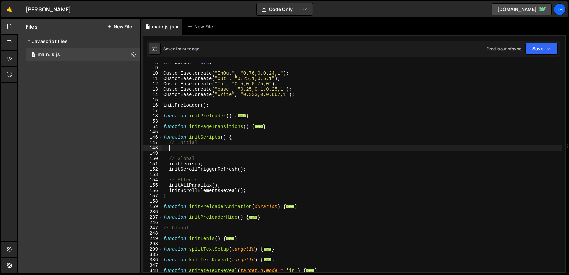
paste textarea "initResetWebflow(data);"
click at [557, 44] on button "Save" at bounding box center [541, 49] width 32 height 12
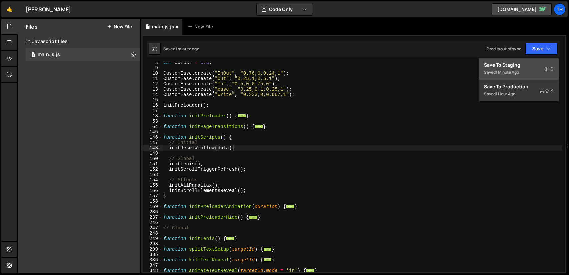
click at [505, 72] on div "1 minute ago" at bounding box center [507, 72] width 23 height 6
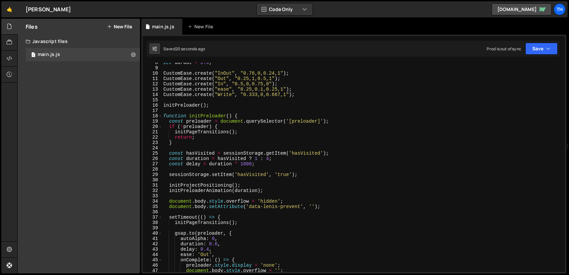
click at [276, 157] on div "let durOut = 0.6 ; CustomEase . create ( "InOut" , "0.76,0,0.24,1" ) ; CustomEa…" at bounding box center [362, 170] width 400 height 220
type textarea "}"
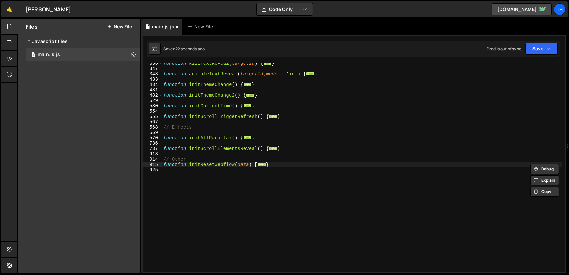
scroll to position [237, 0]
type textarea "}"
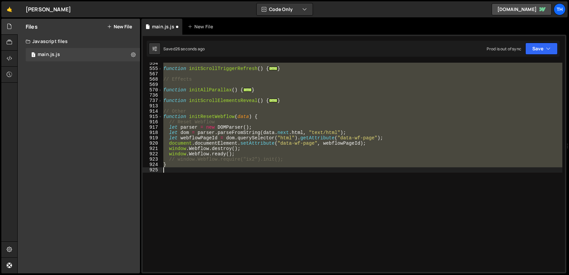
scroll to position [765, 0]
click at [161, 117] on span at bounding box center [160, 116] width 4 height 5
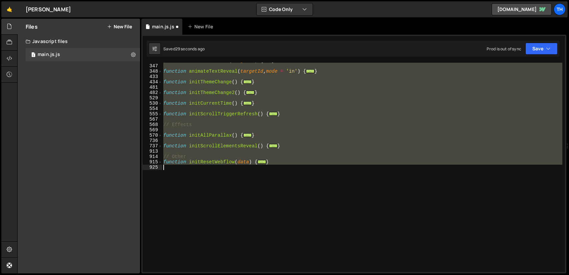
click at [208, 175] on div "function killTextReveal ( targetId ) { ... } function animateTextReveal ( targe…" at bounding box center [362, 167] width 400 height 209
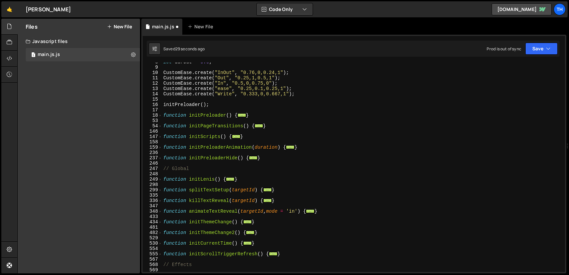
scroll to position [0, 0]
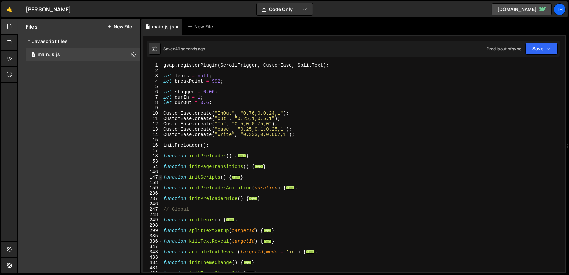
click at [160, 178] on span at bounding box center [160, 177] width 4 height 5
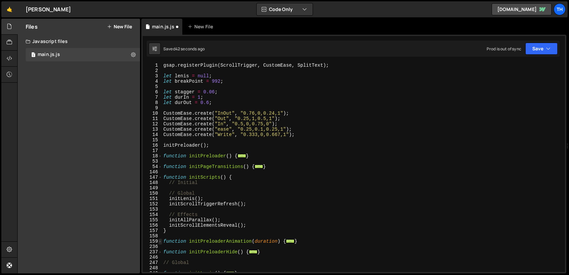
click at [161, 241] on span at bounding box center [160, 241] width 4 height 5
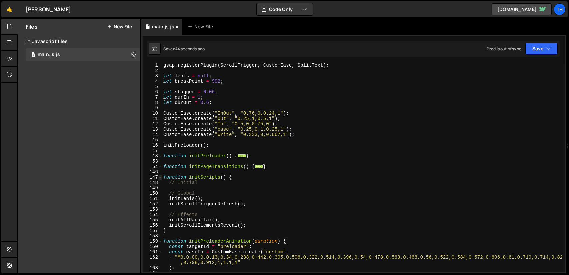
click at [159, 176] on span at bounding box center [160, 177] width 4 height 5
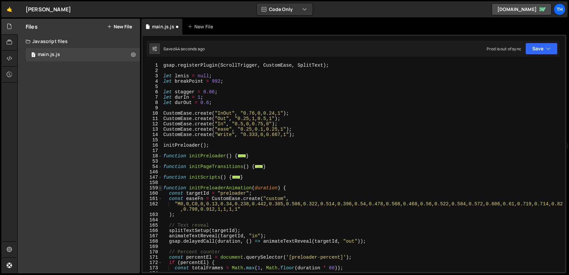
click at [160, 187] on span at bounding box center [160, 187] width 4 height 5
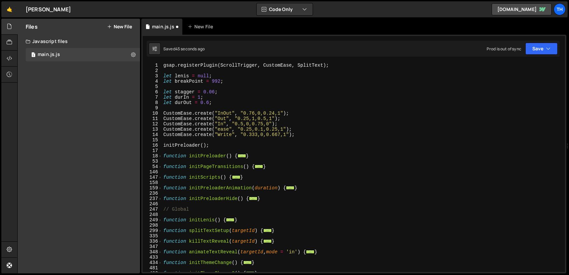
scroll to position [160, 0]
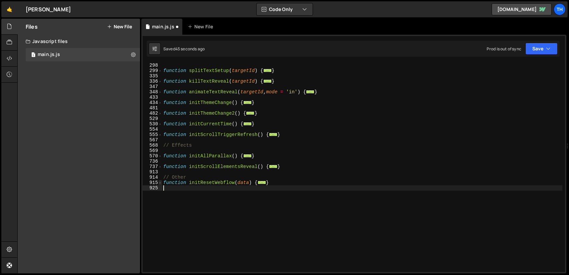
click at [161, 183] on span at bounding box center [160, 182] width 4 height 5
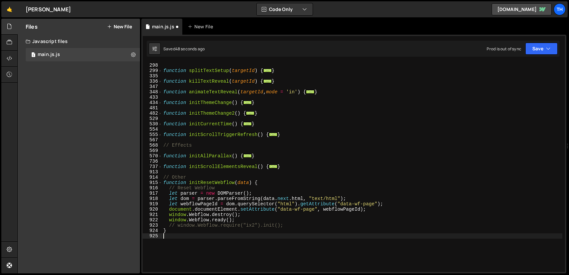
click at [221, 214] on div "function splitTextSetup ( targetId ) { ... } function killTextReveal ( targetId…" at bounding box center [362, 173] width 400 height 220
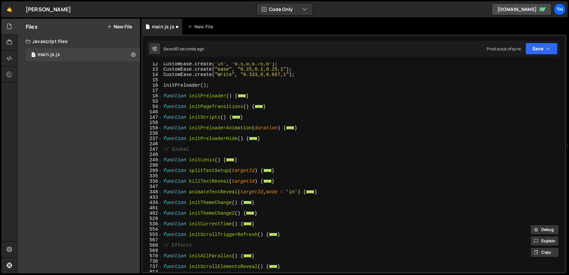
scroll to position [0, 0]
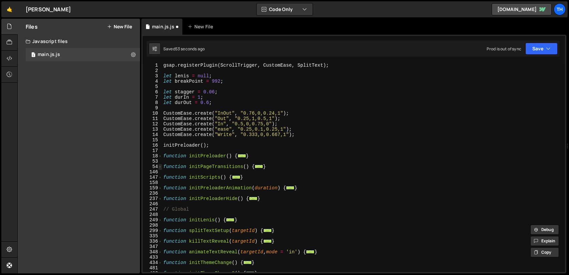
click at [160, 167] on span at bounding box center [160, 166] width 4 height 5
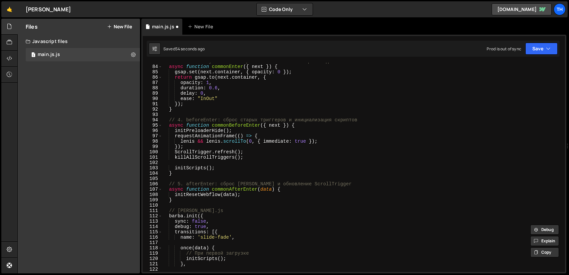
scroll to position [280, 0]
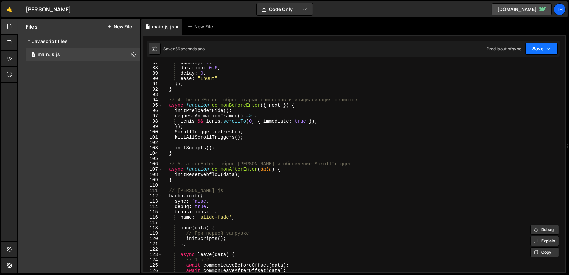
click at [542, 48] on button "Save" at bounding box center [541, 49] width 32 height 12
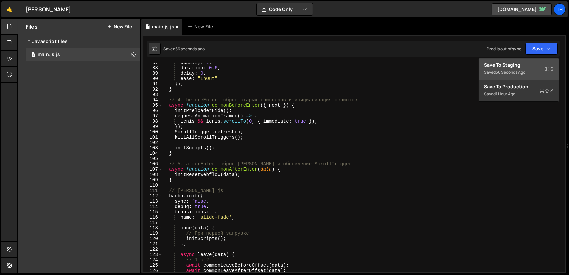
click at [519, 64] on div "Save to Staging S" at bounding box center [518, 65] width 69 height 7
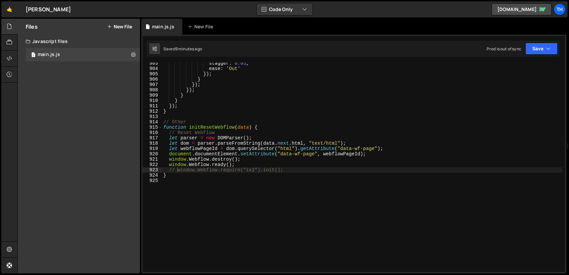
scroll to position [4777, 0]
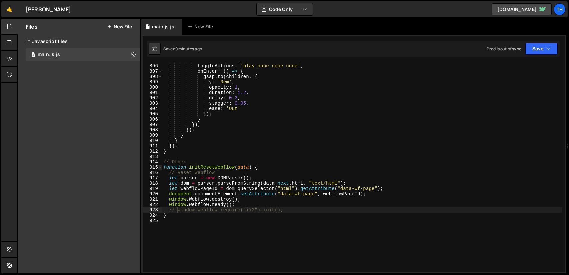
click at [161, 168] on span at bounding box center [160, 167] width 4 height 5
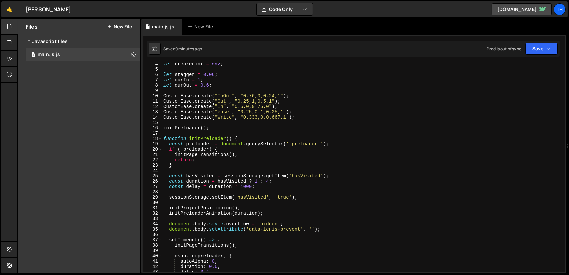
scroll to position [0, 0]
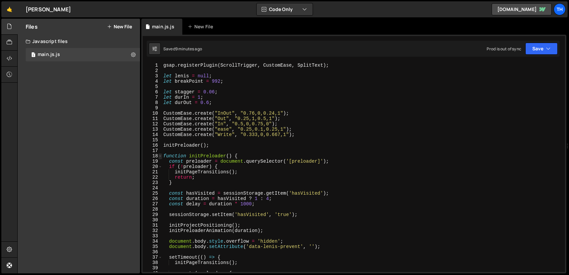
click at [160, 155] on span at bounding box center [160, 155] width 4 height 5
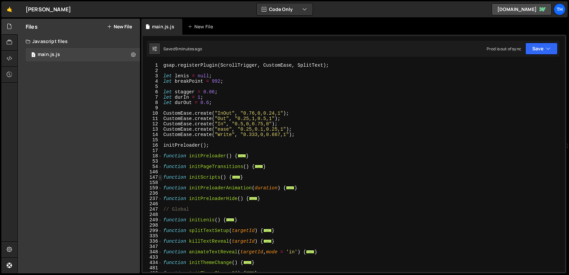
click at [159, 176] on span at bounding box center [160, 177] width 4 height 5
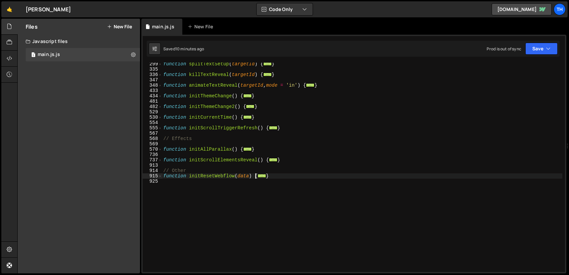
scroll to position [220, 0]
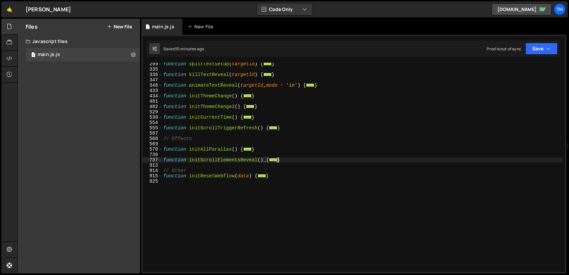
click at [292, 161] on div "function splitTextSetup ( targetId ) { ... } function killTextReveal ( targetId…" at bounding box center [362, 171] width 400 height 220
type textarea "}"
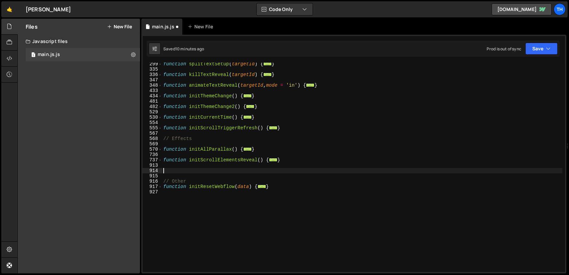
type textarea "."
type textarea "// Components"
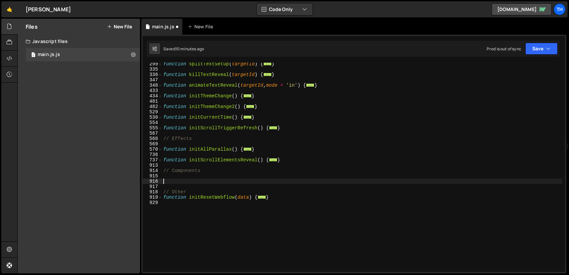
paste textarea "// Components"
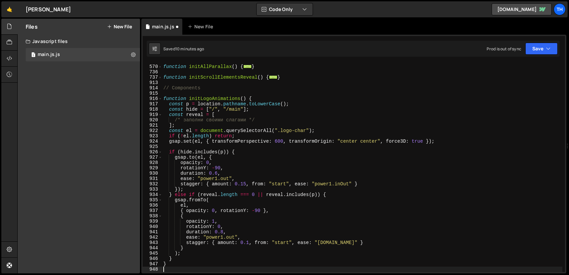
scroll to position [303, 0]
click at [183, 93] on div "function initAllParallax ( ) { ... } function initScrollElementsReveal ( ) { ..…" at bounding box center [362, 169] width 400 height 220
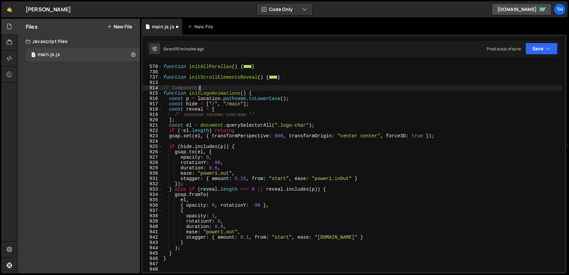
click at [169, 119] on div "function initAllParallax ( ) { ... } function initScrollElementsReveal ( ) { ..…" at bounding box center [362, 169] width 400 height 220
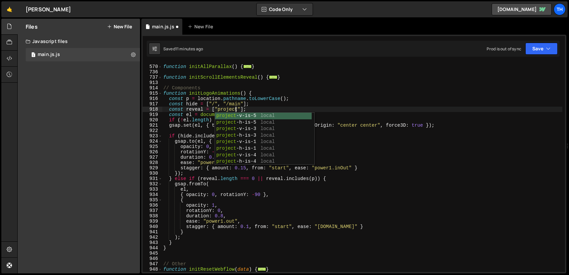
scroll to position [0, 5]
click at [216, 108] on div "function initAllParallax ( ) { ... } function initScrollElementsReveal ( ) { ..…" at bounding box center [362, 169] width 400 height 220
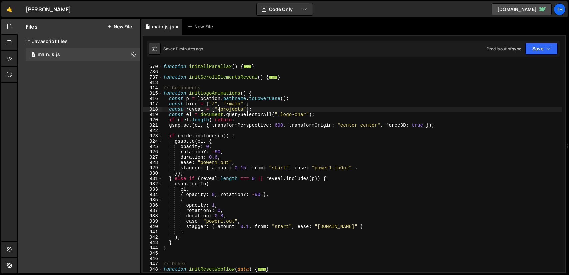
scroll to position [323, 0]
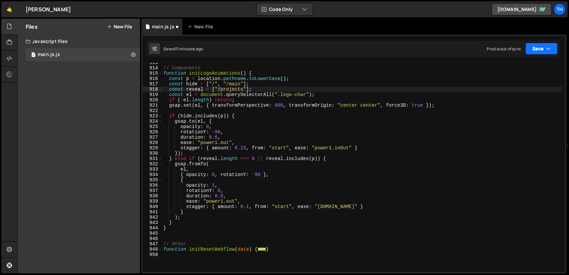
click at [533, 50] on button "Save" at bounding box center [541, 49] width 32 height 12
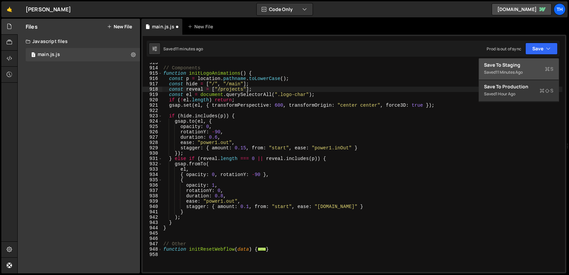
click at [512, 65] on div "Save to Staging S" at bounding box center [518, 65] width 69 height 7
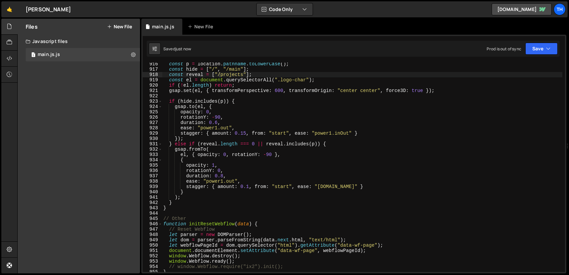
scroll to position [4846, 0]
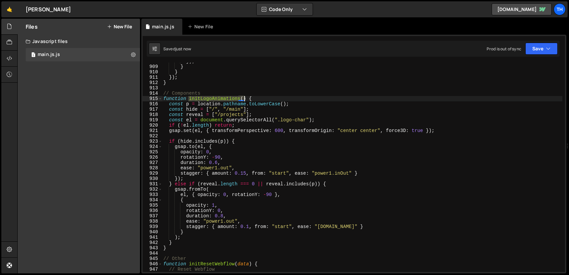
drag, startPoint x: 188, startPoint y: 98, endPoint x: 243, endPoint y: 97, distance: 54.7
click at [243, 97] on div "}) ; } } }) ; } // Components function initLogoAnimations ( ) { const p = locat…" at bounding box center [362, 169] width 400 height 220
click at [258, 97] on div "}) ; } } }) ; } // Components function initLogoAnimations ( ) { const p = locat…" at bounding box center [362, 169] width 400 height 220
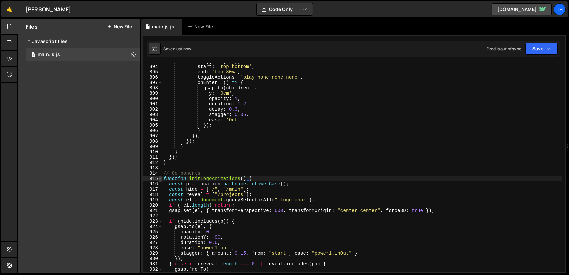
click at [161, 180] on span at bounding box center [160, 178] width 4 height 5
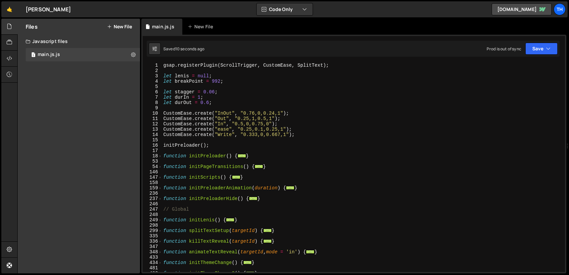
scroll to position [0, 0]
drag, startPoint x: 160, startPoint y: 176, endPoint x: 184, endPoint y: 180, distance: 24.3
click at [160, 176] on span at bounding box center [160, 177] width 4 height 5
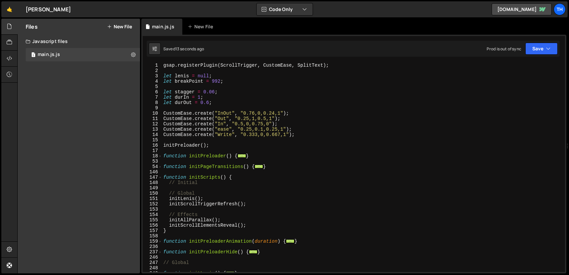
click at [254, 224] on div "gsap . registerPlugin ( ScrollTrigger , CustomEase , SplitText ) ; let [PERSON_…" at bounding box center [362, 173] width 400 height 220
click at [251, 204] on div "gsap . registerPlugin ( ScrollTrigger , CustomEase , SplitText ) ; let [PERSON_…" at bounding box center [362, 173] width 400 height 220
click at [225, 184] on div "gsap . registerPlugin ( ScrollTrigger , CustomEase , SplitText ) ; let [PERSON_…" at bounding box center [362, 173] width 400 height 220
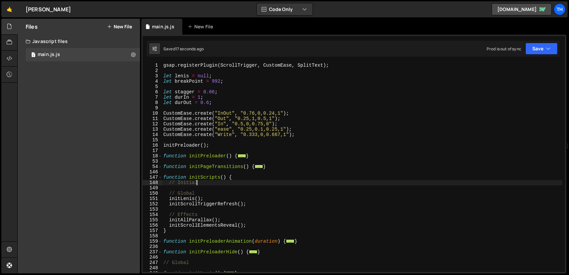
click at [252, 225] on div "gsap . registerPlugin ( ScrollTrigger , CustomEase , SplitText ) ; let [PERSON_…" at bounding box center [362, 173] width 400 height 220
type textarea "initScrollElementsReveal();"
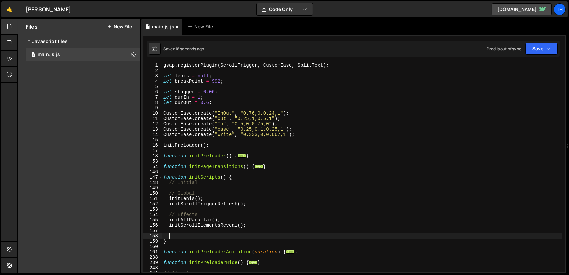
scroll to position [0, 0]
type textarea "// Components"
paste textarea "initLogoAnimations()"
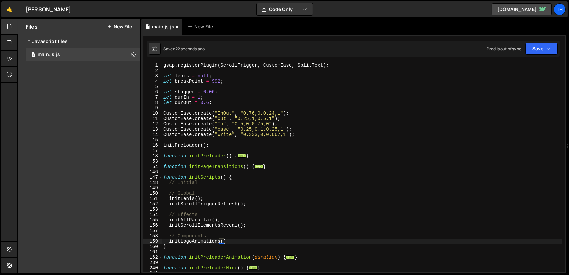
scroll to position [0, 4]
click at [549, 47] on icon "button" at bounding box center [548, 48] width 5 height 7
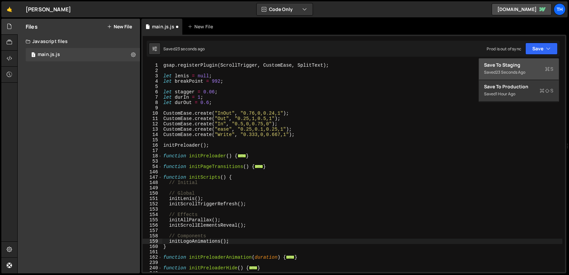
click at [511, 65] on div "Save to Staging S" at bounding box center [518, 65] width 69 height 7
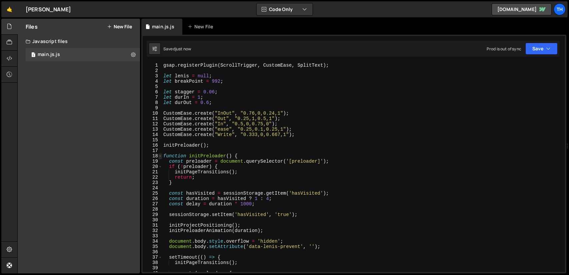
click at [161, 155] on span at bounding box center [160, 155] width 4 height 5
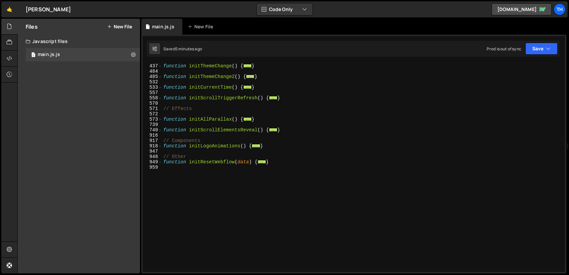
scroll to position [197, 0]
click at [161, 145] on span at bounding box center [160, 145] width 4 height 5
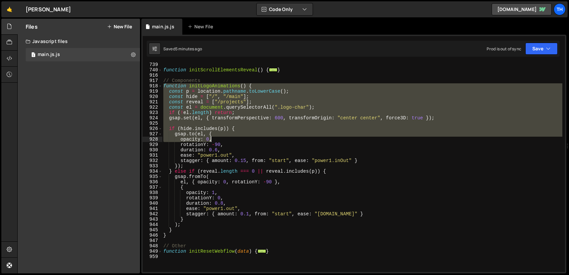
scroll to position [277, 0]
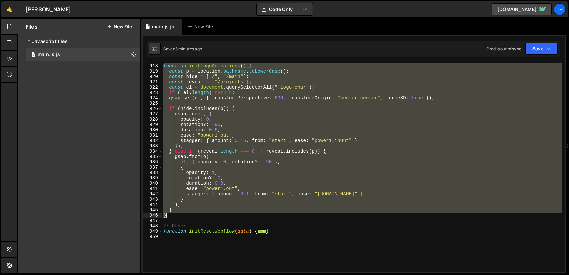
drag, startPoint x: 164, startPoint y: 145, endPoint x: 227, endPoint y: 214, distance: 92.9
click at [227, 214] on div "// Components function initLogoAnimations ( ) { const p = location . pathname .…" at bounding box center [362, 168] width 400 height 220
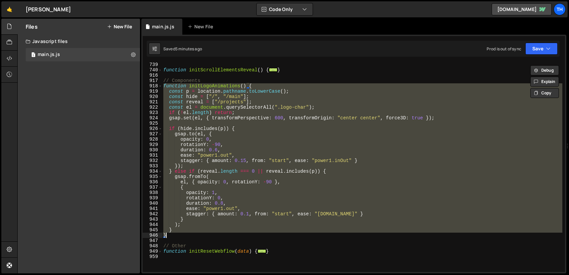
scroll to position [237, 0]
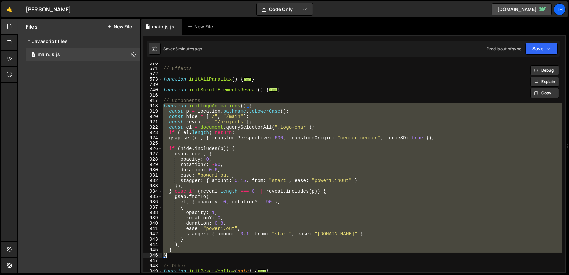
paste textarea
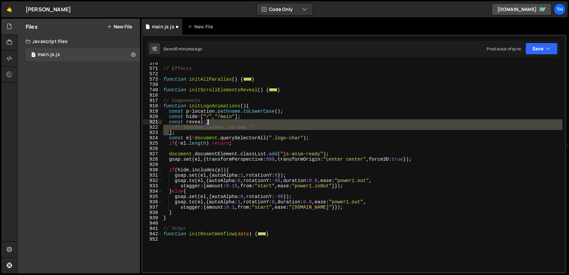
drag, startPoint x: 170, startPoint y: 132, endPoint x: 209, endPoint y: 122, distance: 40.4
click at [209, 122] on div "// Effects function initAllParallax ( ) { ... } function initScrollElementsReve…" at bounding box center [362, 171] width 400 height 220
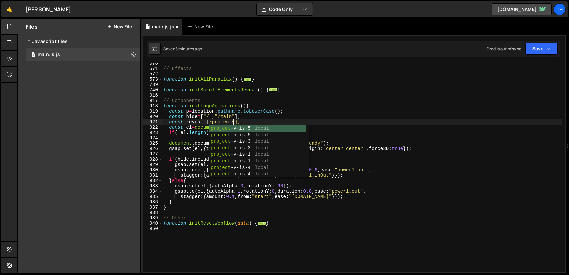
scroll to position [0, 5]
click at [275, 114] on div "// Effects function initAllParallax ( ) { ... } function initScrollElementsReve…" at bounding box center [362, 171] width 400 height 220
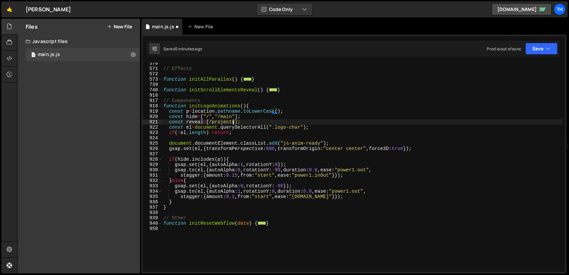
click at [233, 121] on div "// Effects function initAllParallax ( ) { ... } function initScrollElementsReve…" at bounding box center [362, 171] width 400 height 220
click at [209, 123] on div "// Effects function initAllParallax ( ) { ... } function initScrollElementsReve…" at bounding box center [362, 171] width 400 height 220
type textarea "const reveal=["/projects"];"
click at [534, 50] on button "Save" at bounding box center [541, 49] width 32 height 12
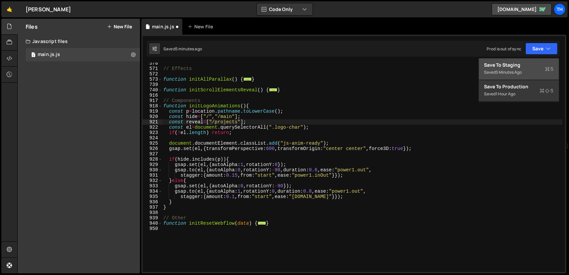
click at [519, 65] on div "Save to Staging S" at bounding box center [518, 65] width 69 height 7
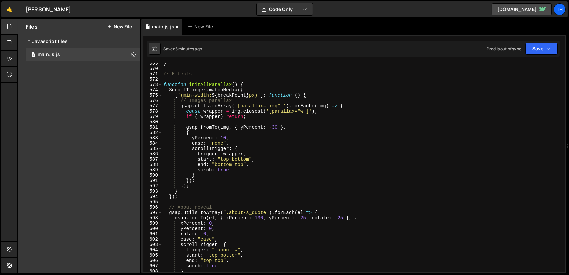
scroll to position [3036, 0]
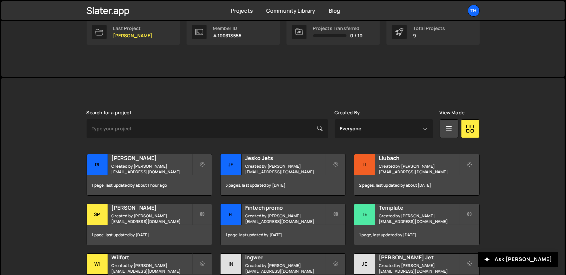
scroll to position [167, 0]
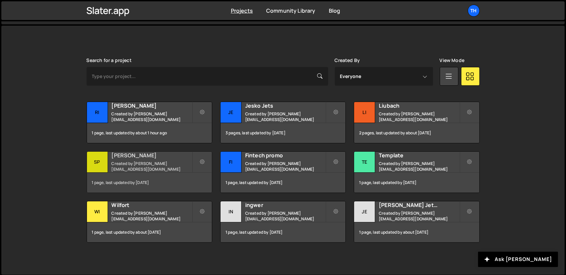
click at [149, 160] on div "[PERSON_NAME] Created by [EMAIL_ADDRESS][DOMAIN_NAME]" at bounding box center [149, 162] width 125 height 21
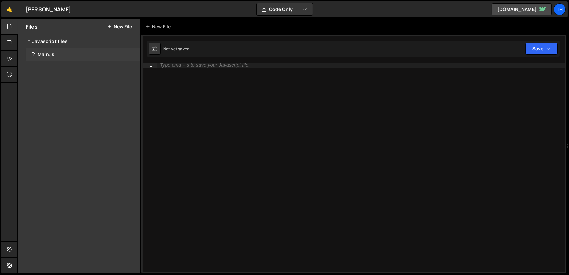
click at [44, 52] on div "Main.js" at bounding box center [46, 55] width 17 height 6
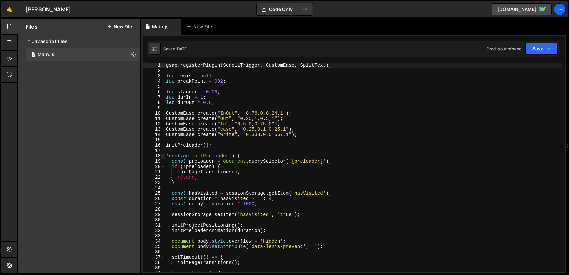
type textarea "gsap.registerPlugin(ScrollTrigger, CustomEase, SplitText);"
click at [162, 156] on span at bounding box center [163, 155] width 4 height 5
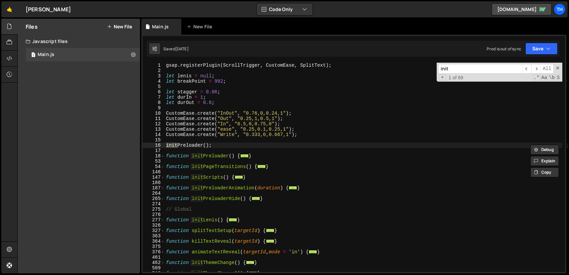
paste input "ResetWebflow"
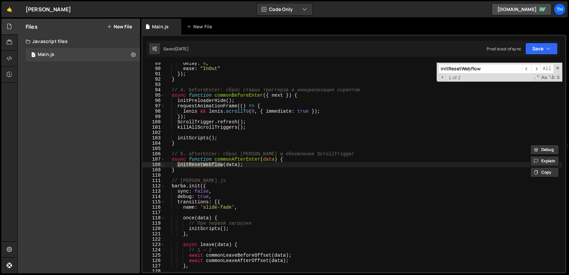
scroll to position [290, 0]
type input "initResetWebflow"
click at [536, 67] on span "​" at bounding box center [535, 69] width 9 height 10
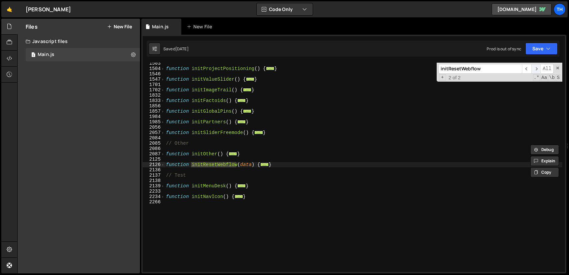
scroll to position [861, 0]
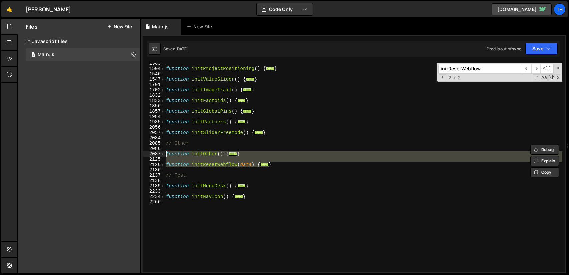
drag, startPoint x: 275, startPoint y: 165, endPoint x: 150, endPoint y: 155, distance: 126.1
click at [150, 155] on div "} 1503 1504 1546 1547 1701 1702 1832 1833 1856 1857 1984 1985 2056 2057 2084 20…" at bounding box center [354, 167] width 422 height 209
click at [161, 153] on span at bounding box center [163, 153] width 4 height 5
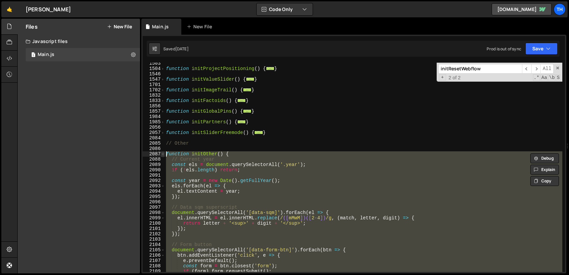
click at [162, 153] on span at bounding box center [163, 153] width 4 height 5
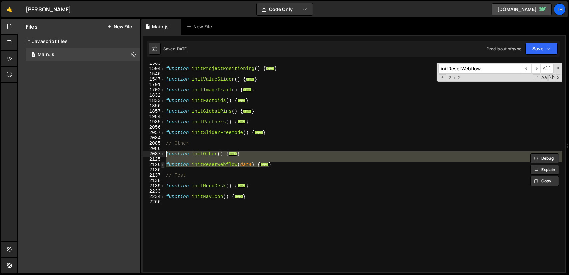
click at [163, 166] on span at bounding box center [163, 164] width 4 height 5
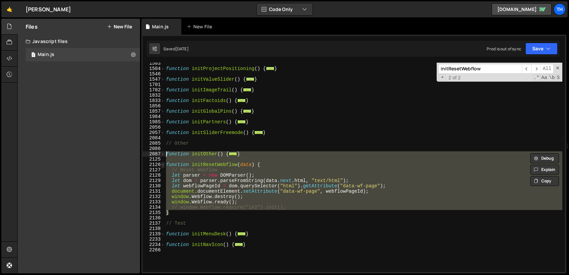
click at [162, 166] on span at bounding box center [163, 164] width 4 height 5
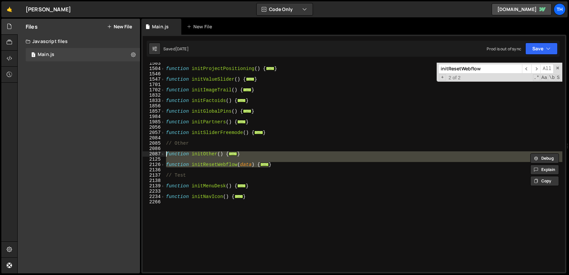
click at [290, 166] on div "function initProjectPositioning ( ) { ... } function initValueSlider ( ) { ... …" at bounding box center [364, 167] width 398 height 209
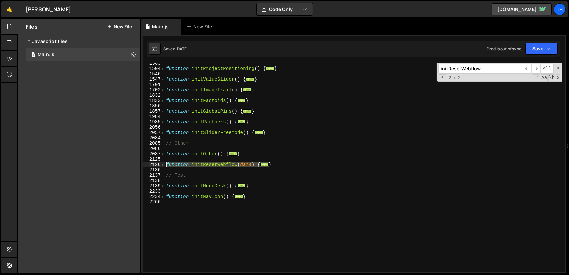
drag, startPoint x: 296, startPoint y: 166, endPoint x: 154, endPoint y: 163, distance: 142.0
click at [154, 163] on div "} 1503 1504 1546 1547 1701 1702 1832 1833 1856 1857 1984 1985 2056 2057 2084 20…" at bounding box center [354, 167] width 422 height 209
type textarea "function initResetWebflow(data) {"
